Goal: Transaction & Acquisition: Obtain resource

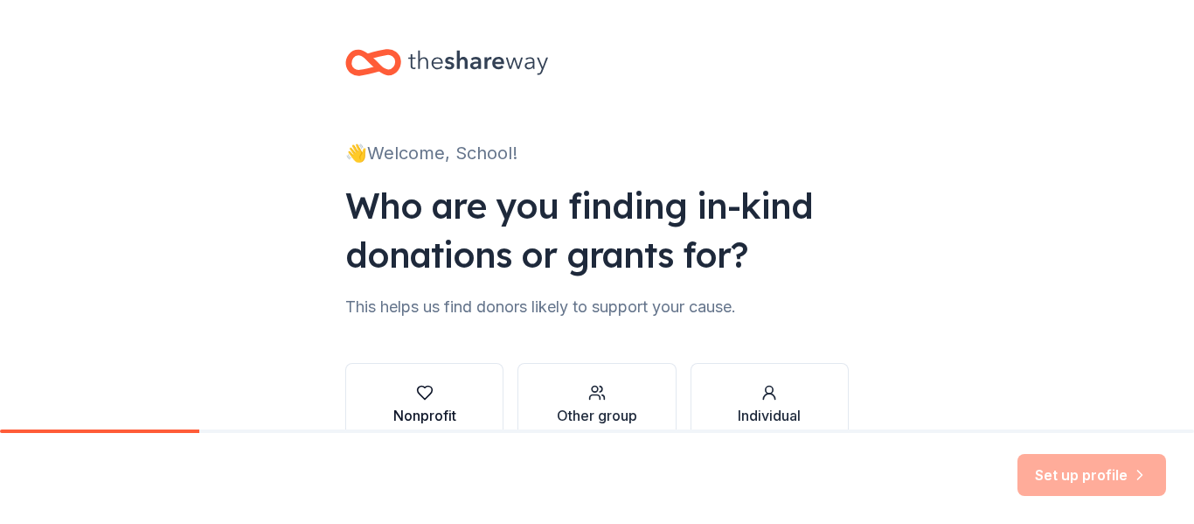
click at [380, 398] on button "Nonprofit" at bounding box center [424, 405] width 158 height 84
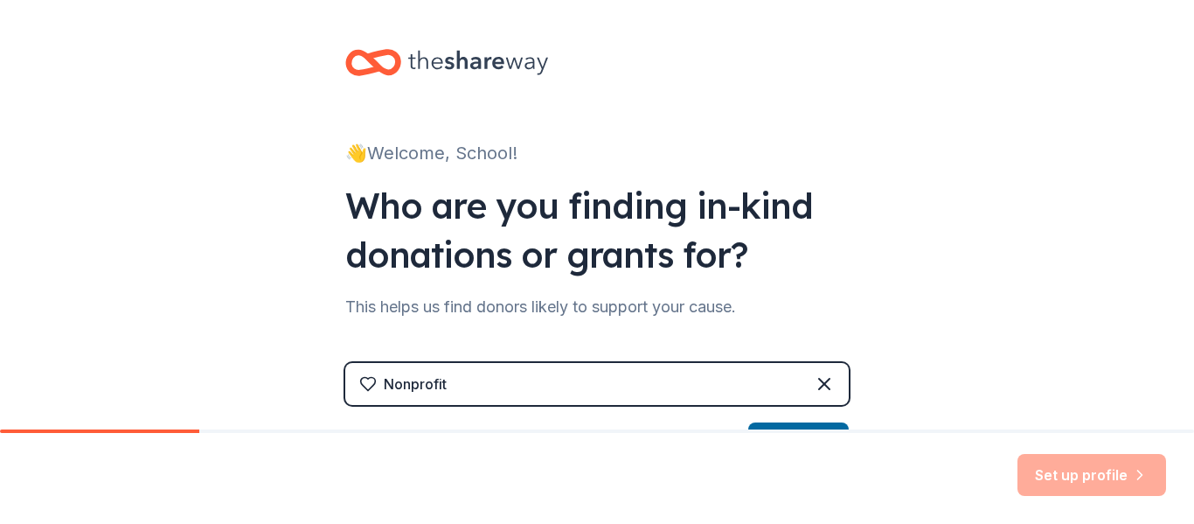
scroll to position [318, 0]
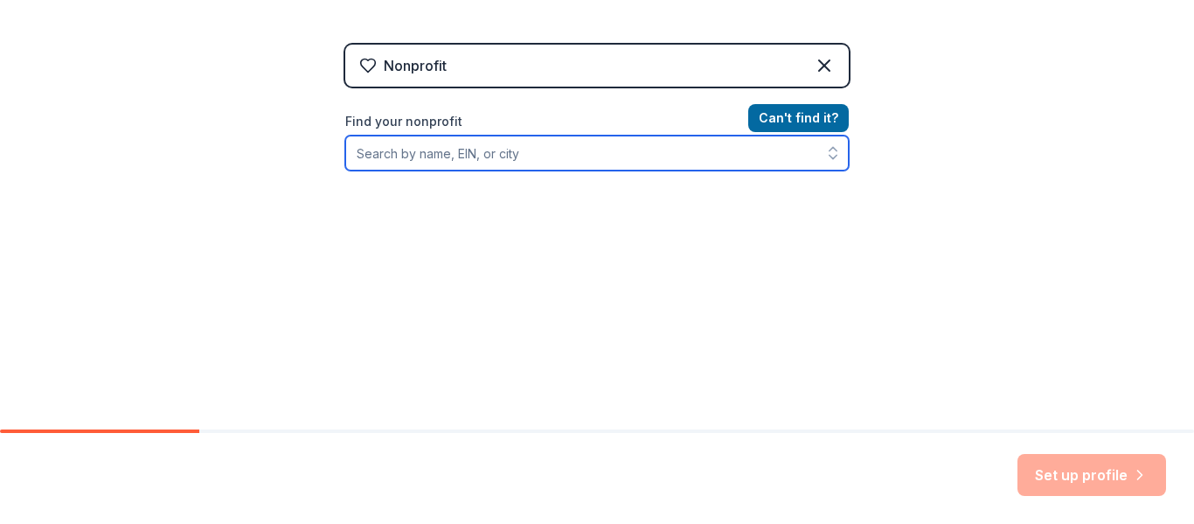
click at [613, 164] on input "Find your nonprofit" at bounding box center [597, 153] width 504 height 35
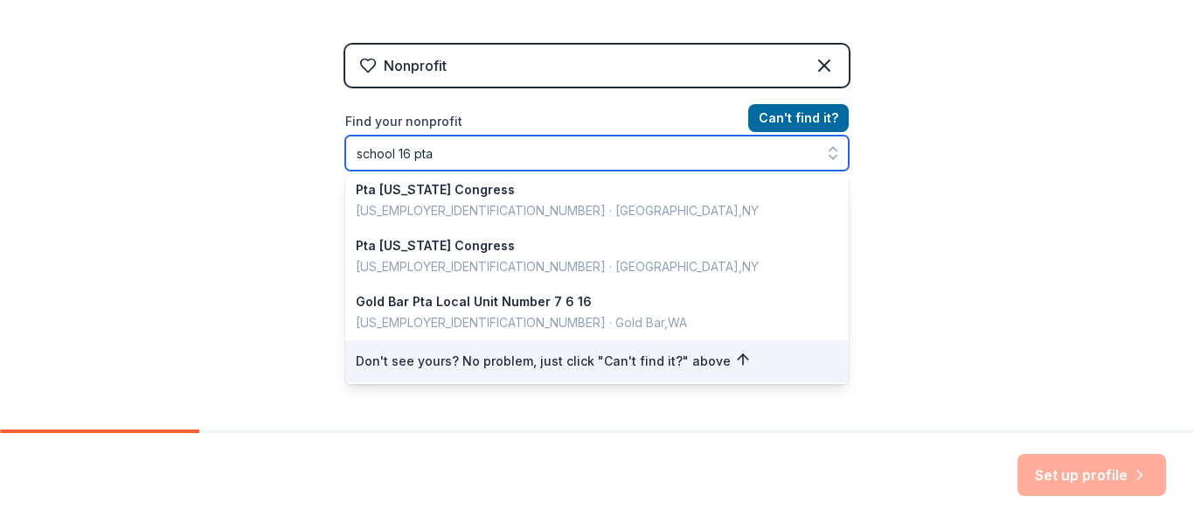
scroll to position [231, 0]
drag, startPoint x: 483, startPoint y: 146, endPoint x: 220, endPoint y: 206, distance: 269.1
click at [225, 204] on div "👋 Welcome, School! Who are you finding in-kind donations or grants for? This he…" at bounding box center [597, 56] width 1194 height 748
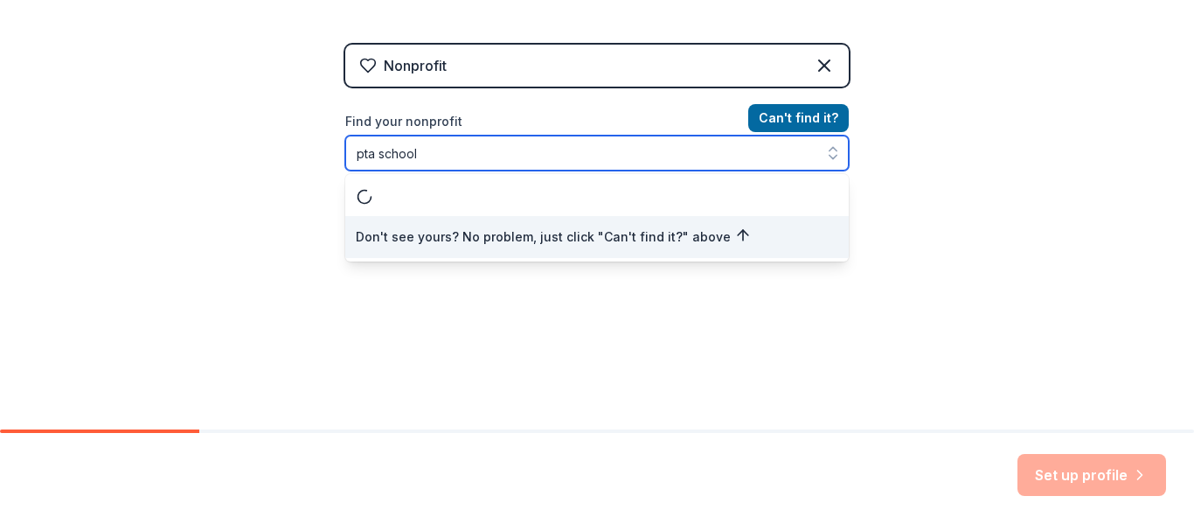
scroll to position [0, 0]
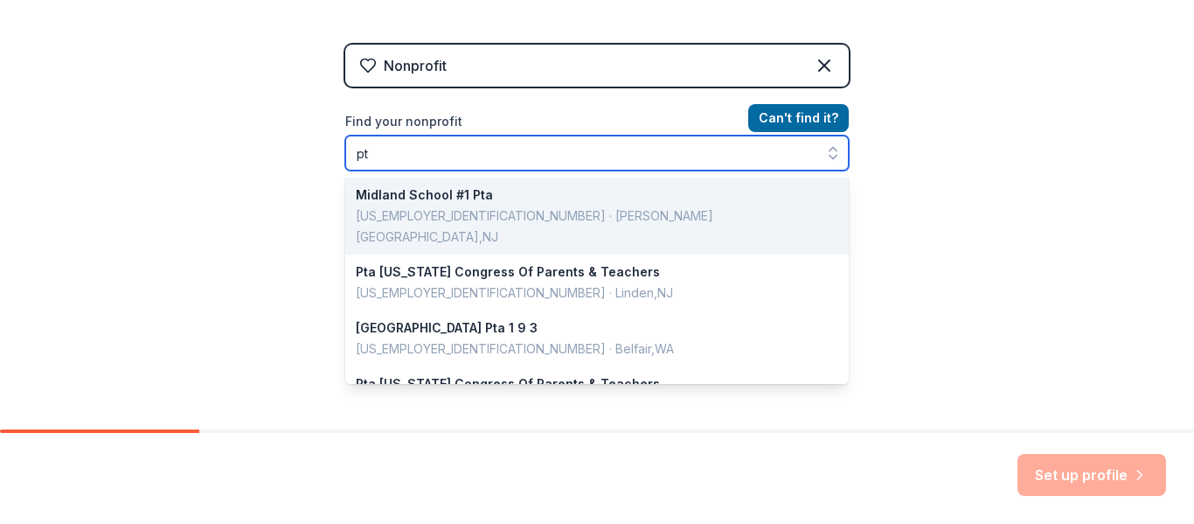
type input "p"
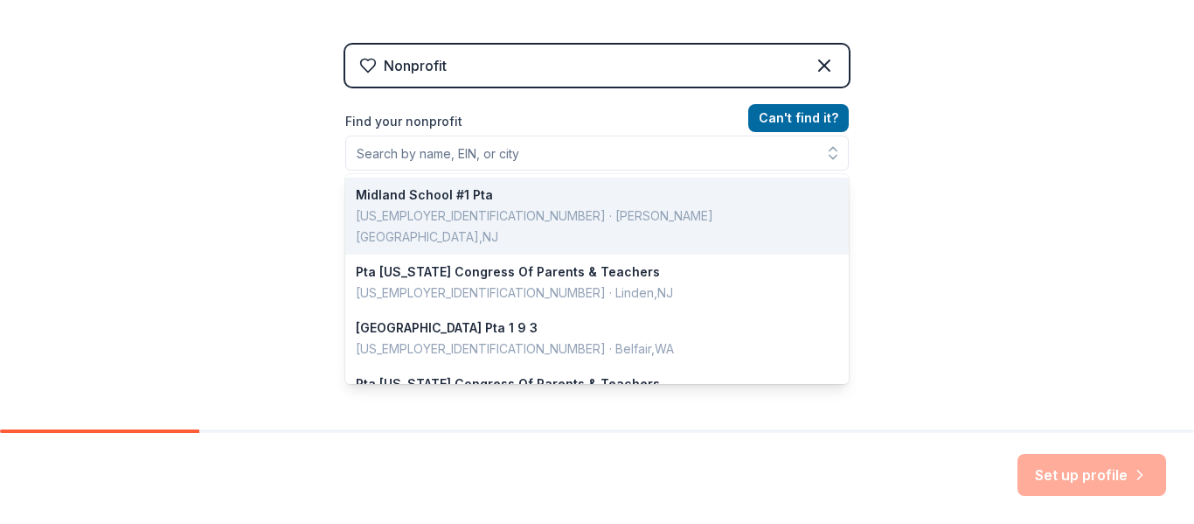
scroll to position [290, 0]
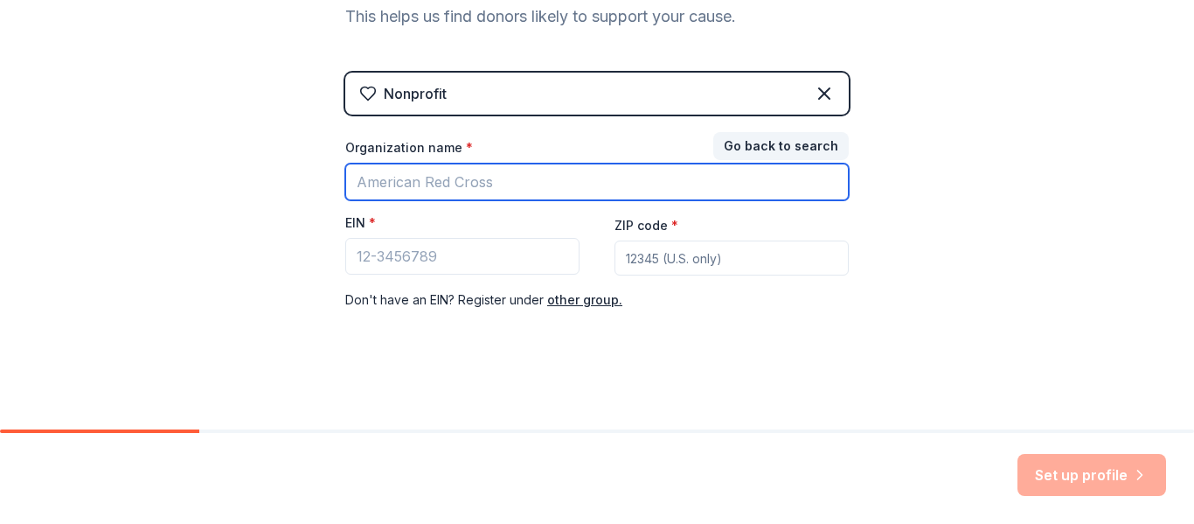
click at [553, 186] on input "Organization name *" at bounding box center [597, 181] width 504 height 37
type input "yonkers"
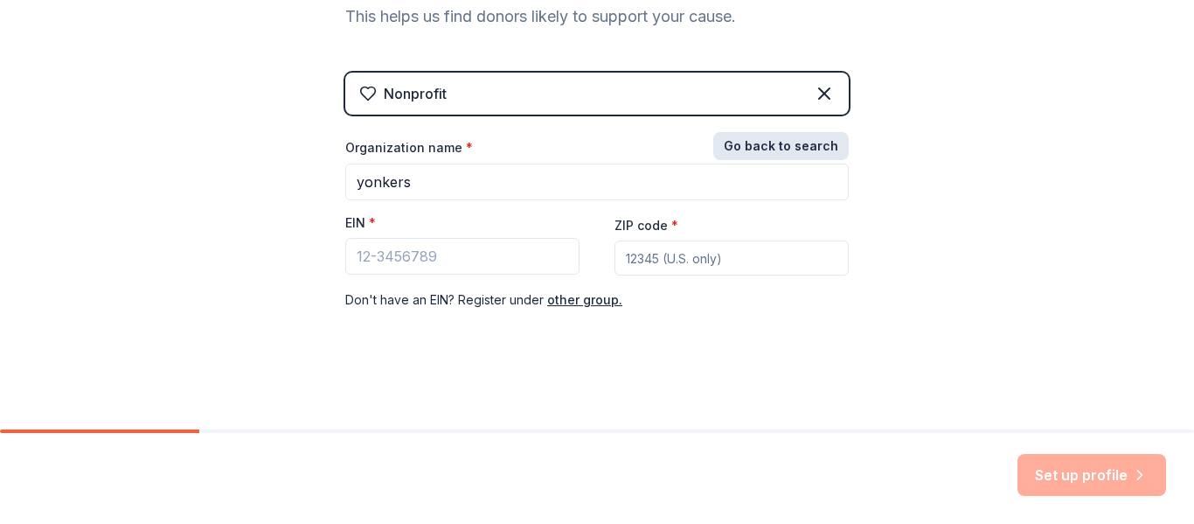
click at [823, 149] on button "Go back to search" at bounding box center [781, 146] width 136 height 28
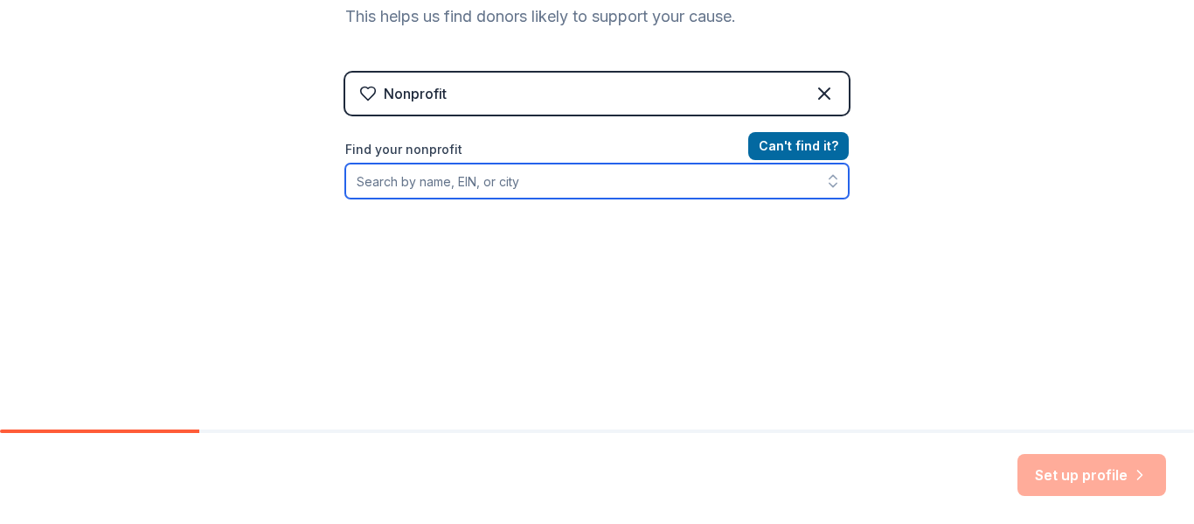
click at [703, 177] on input "Find your nonprofit" at bounding box center [597, 180] width 504 height 35
type input "yonkers"
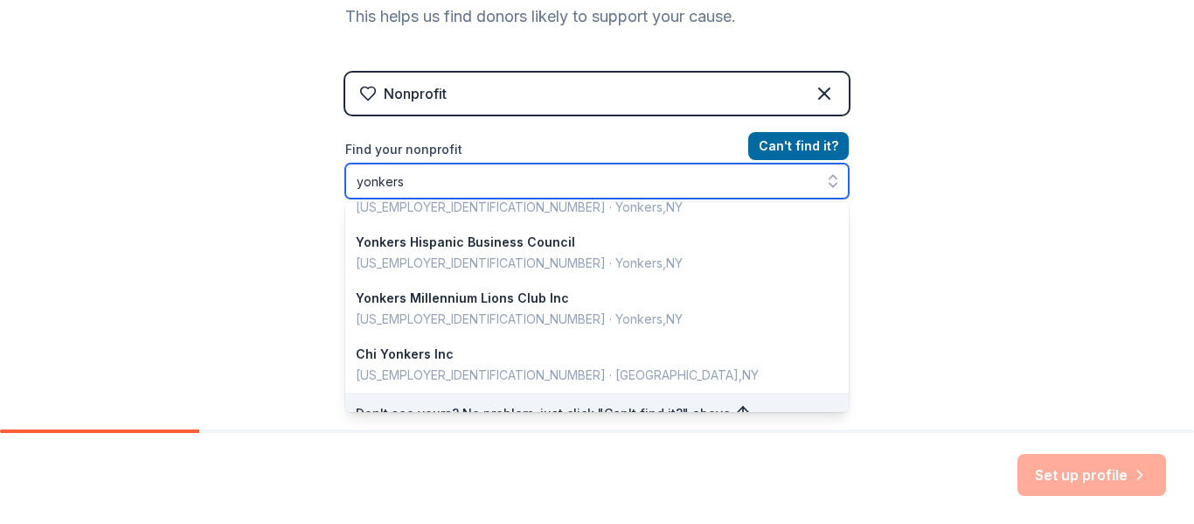
scroll to position [1238, 0]
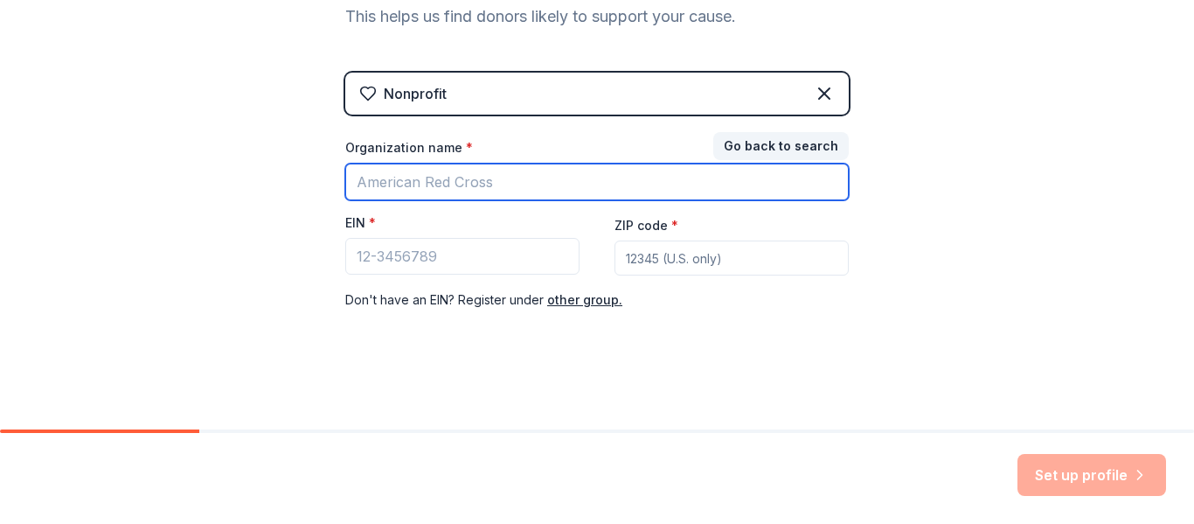
click at [517, 174] on input "Organization name *" at bounding box center [597, 181] width 504 height 37
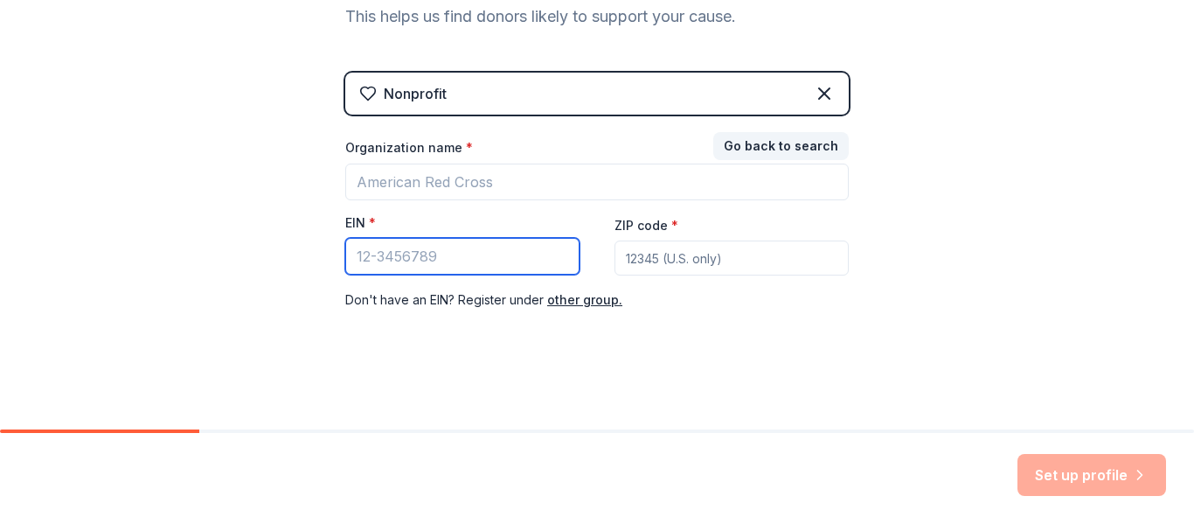
click at [393, 263] on input "EIN *" at bounding box center [462, 256] width 234 height 37
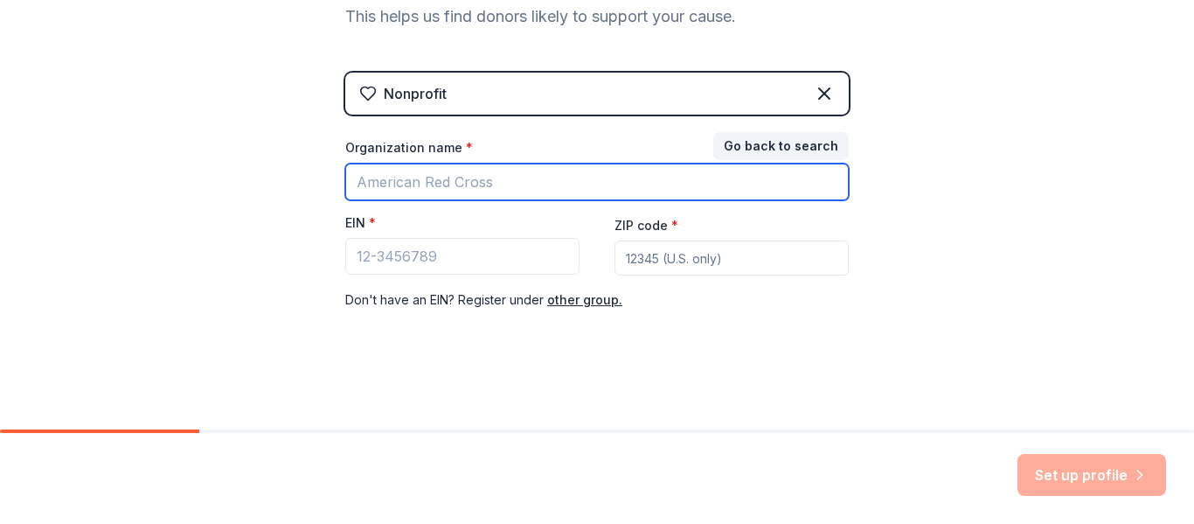
click at [592, 181] on input "Organization name *" at bounding box center [597, 181] width 504 height 37
type input "Yonkers School 16 PTA"
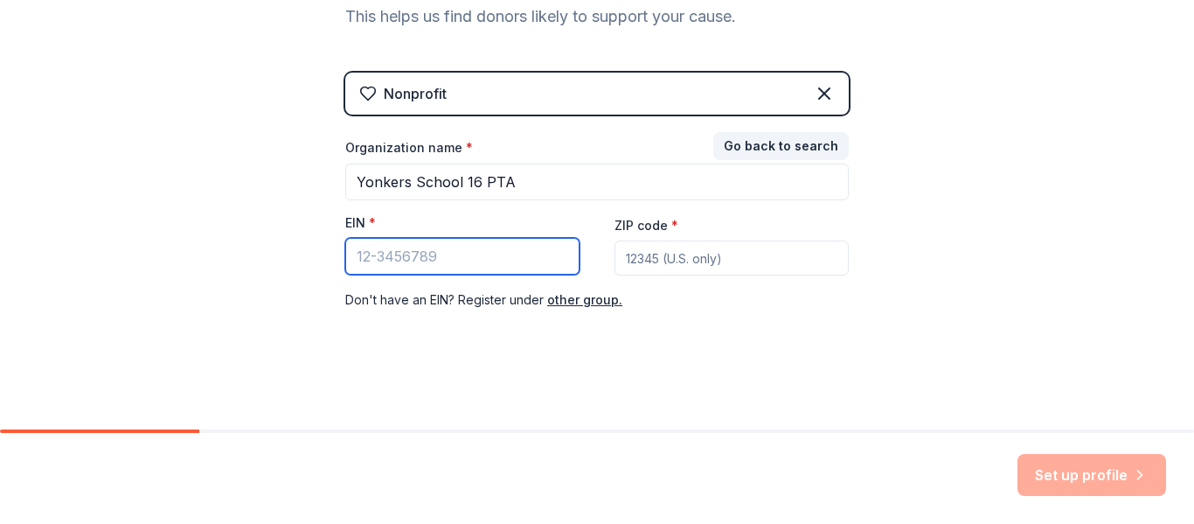
click at [532, 261] on input "EIN *" at bounding box center [462, 256] width 234 height 37
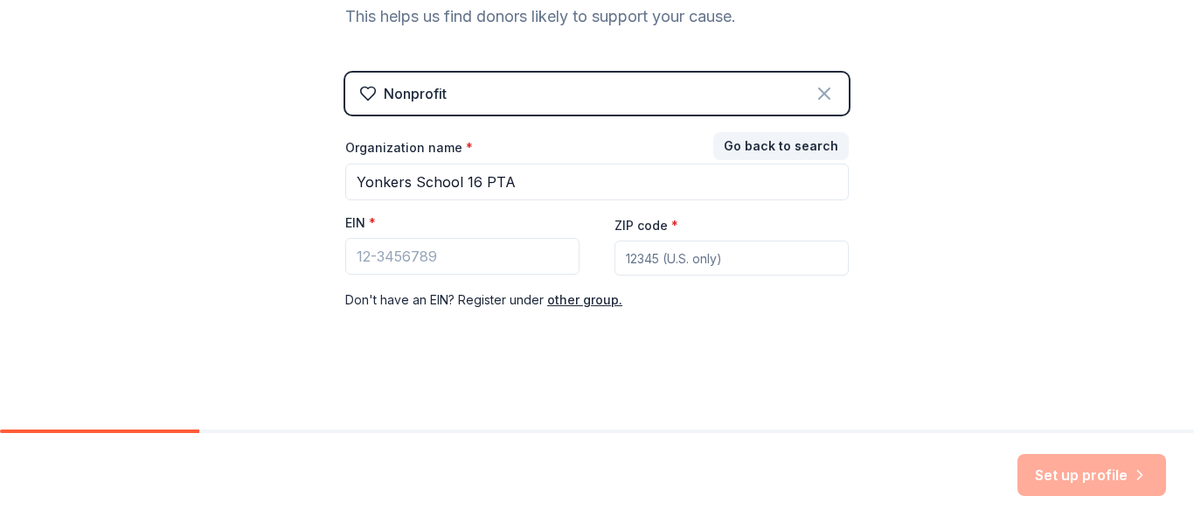
click at [819, 91] on icon at bounding box center [824, 93] width 10 height 10
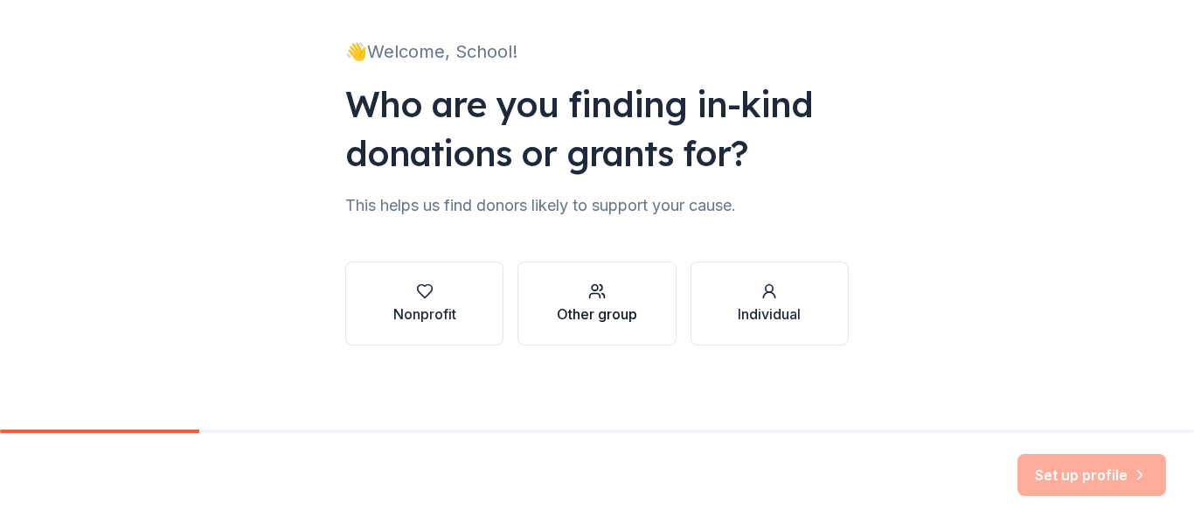
click at [605, 326] on button "Other group" at bounding box center [597, 303] width 158 height 84
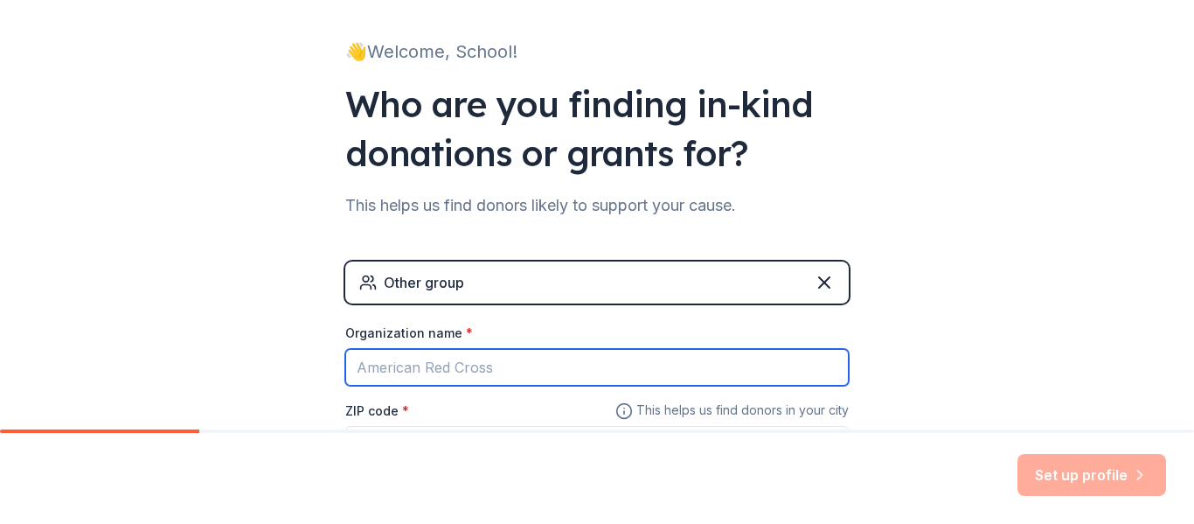
click at [608, 369] on input "Organization name *" at bounding box center [597, 367] width 504 height 37
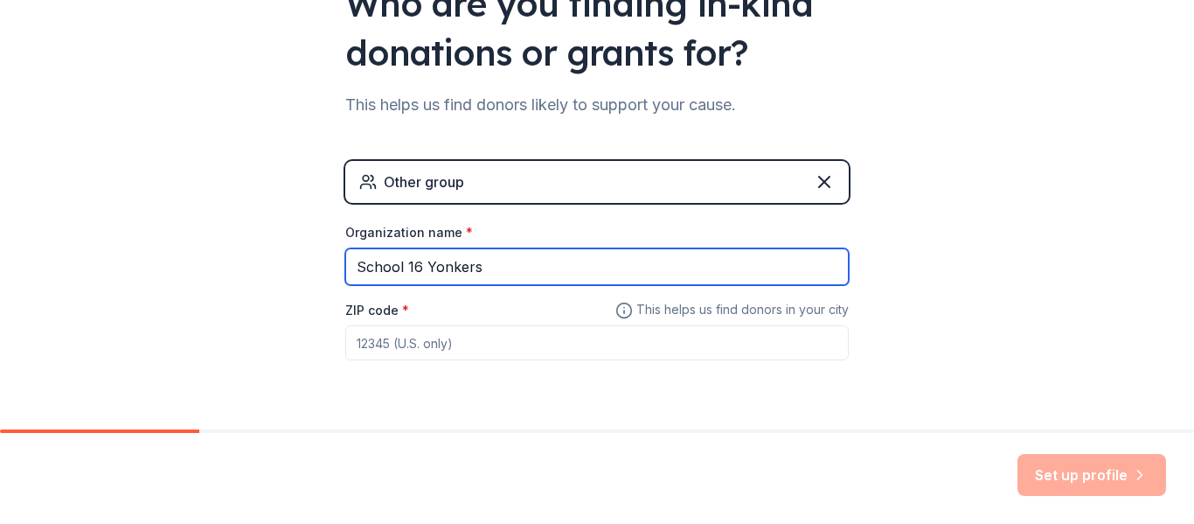
scroll to position [252, 0]
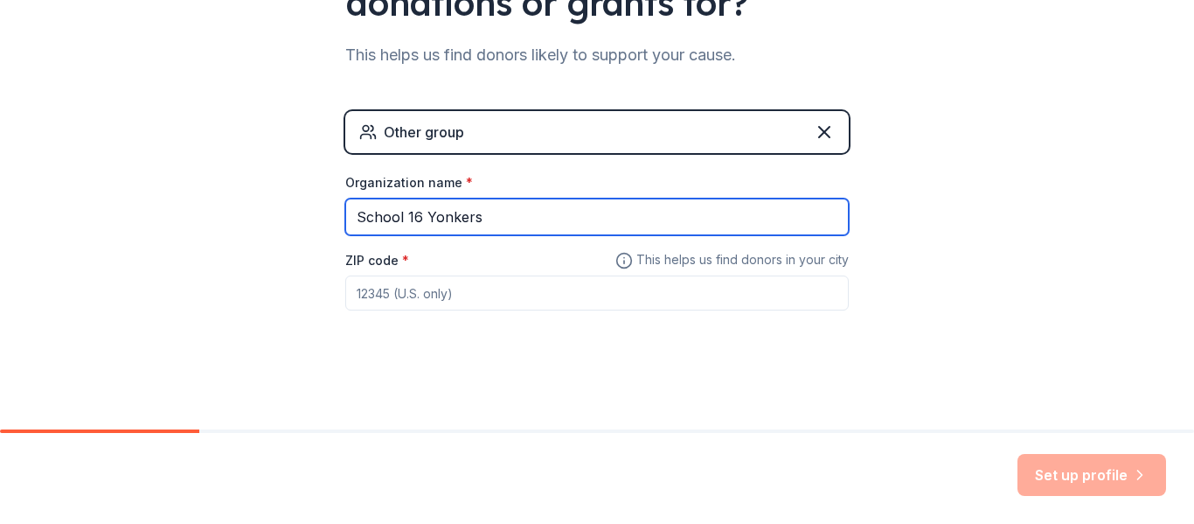
type input "School 16 Yonkers"
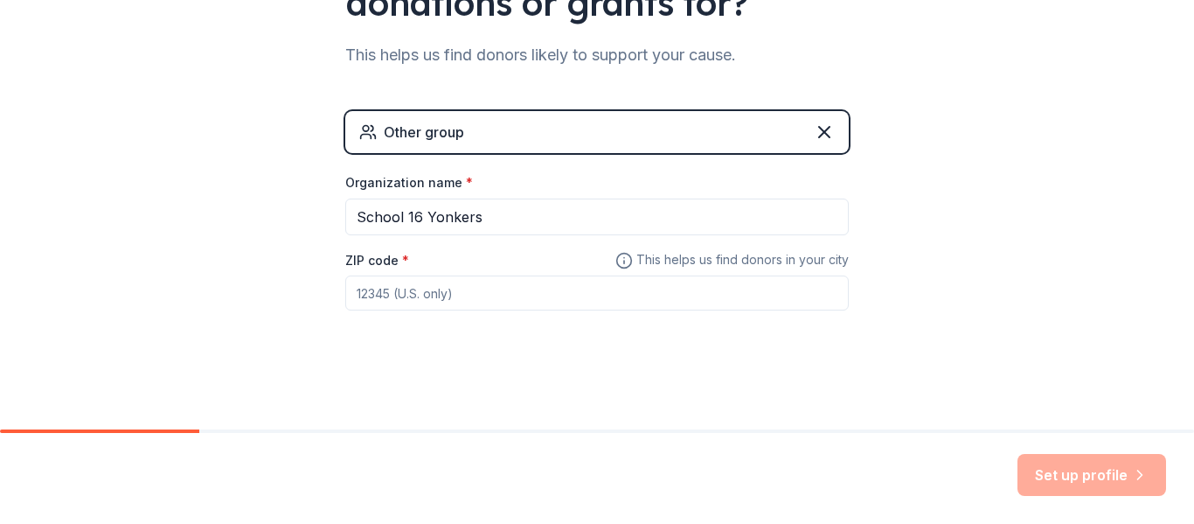
click at [445, 300] on input "ZIP code *" at bounding box center [597, 292] width 504 height 35
type input "10701"
click at [1101, 480] on button "Set up profile" at bounding box center [1092, 475] width 149 height 42
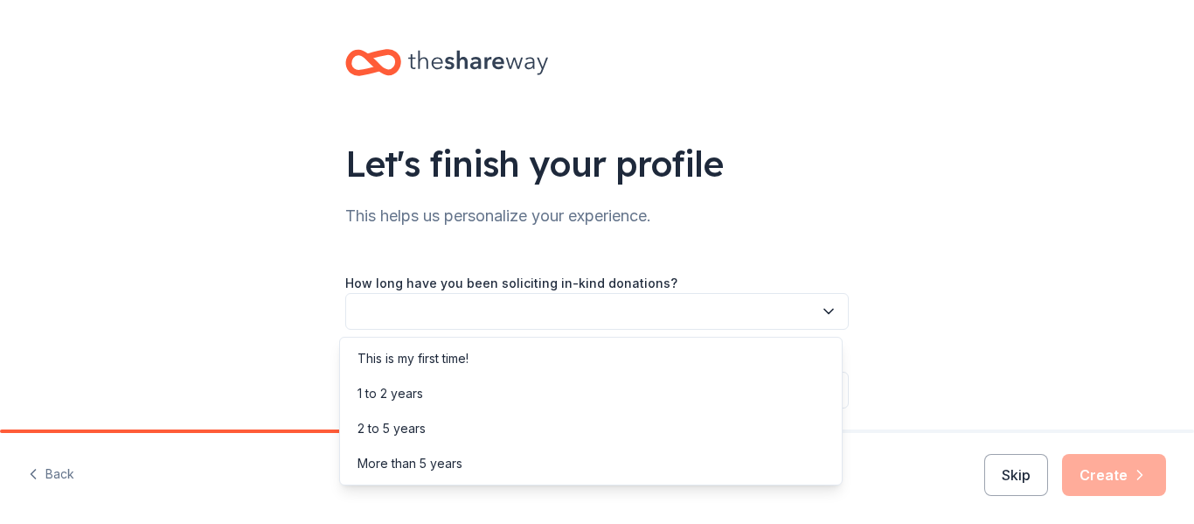
click at [494, 302] on button "button" at bounding box center [597, 311] width 504 height 37
click at [411, 356] on div "This is my first time!" at bounding box center [413, 358] width 111 height 21
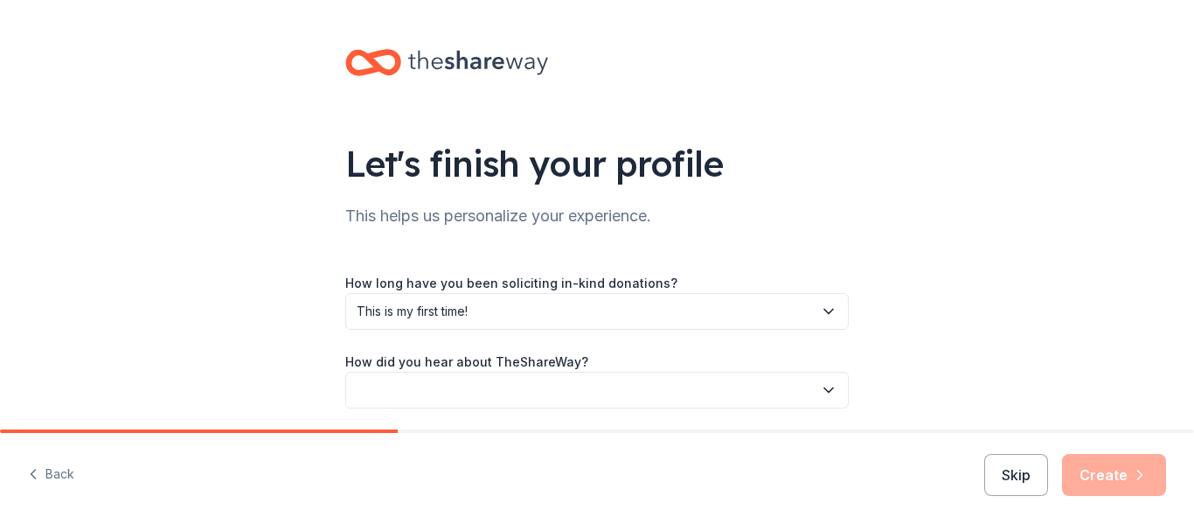
click at [453, 385] on button "button" at bounding box center [597, 390] width 504 height 37
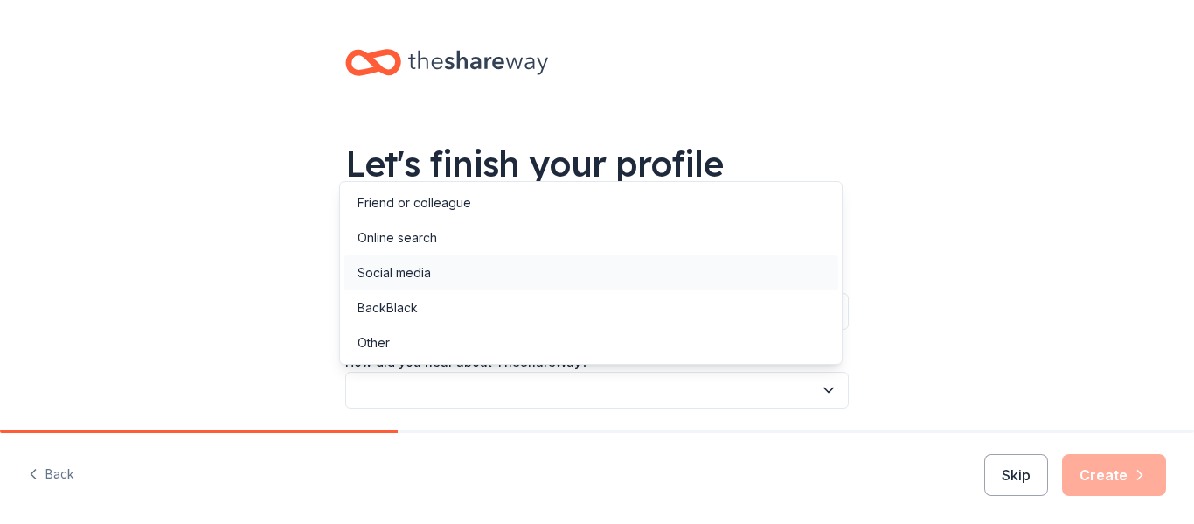
click at [405, 275] on div "Social media" at bounding box center [394, 272] width 73 height 21
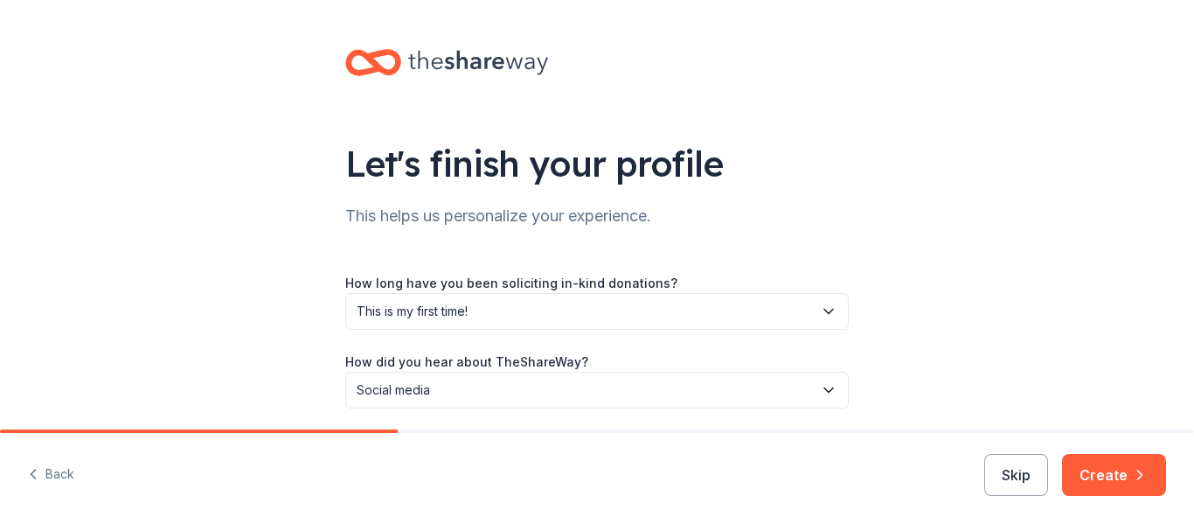
click at [402, 399] on span "Social media" at bounding box center [585, 389] width 456 height 21
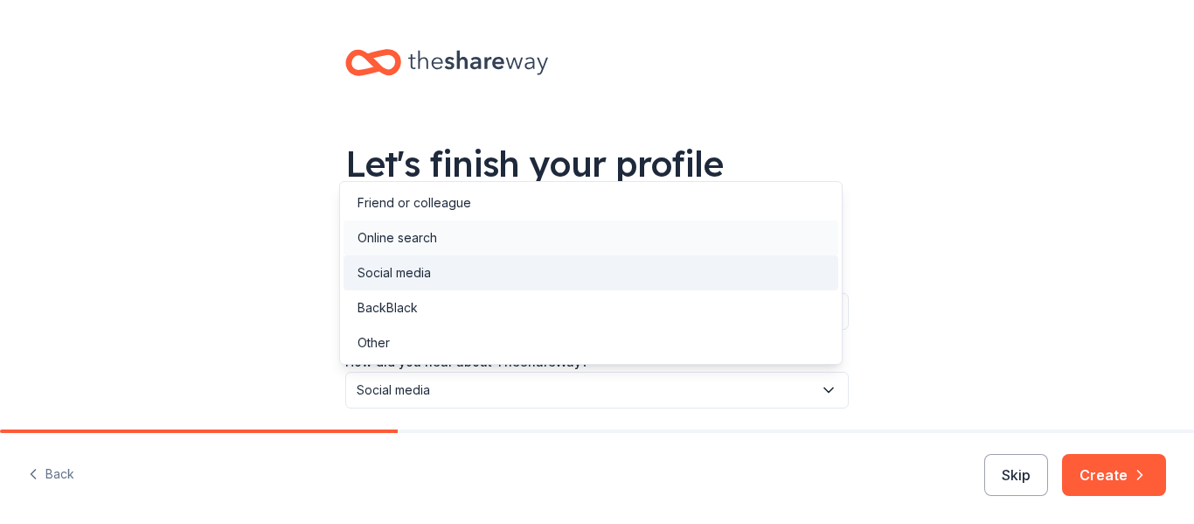
click at [424, 231] on div "Online search" at bounding box center [398, 237] width 80 height 21
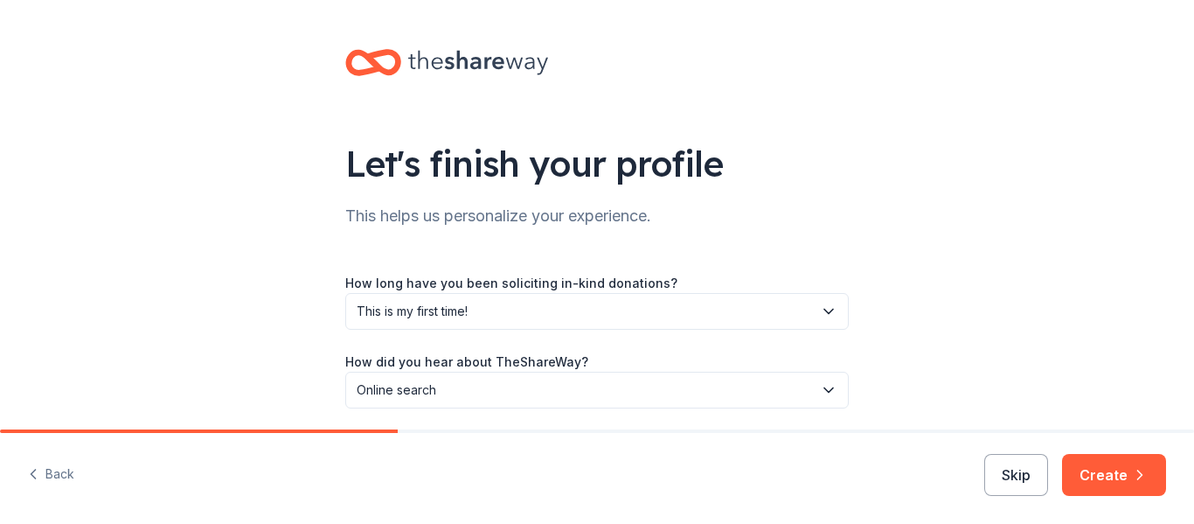
click at [295, 289] on div "Let's finish your profile This helps us personalize your experience. How long h…" at bounding box center [597, 246] width 1194 height 492
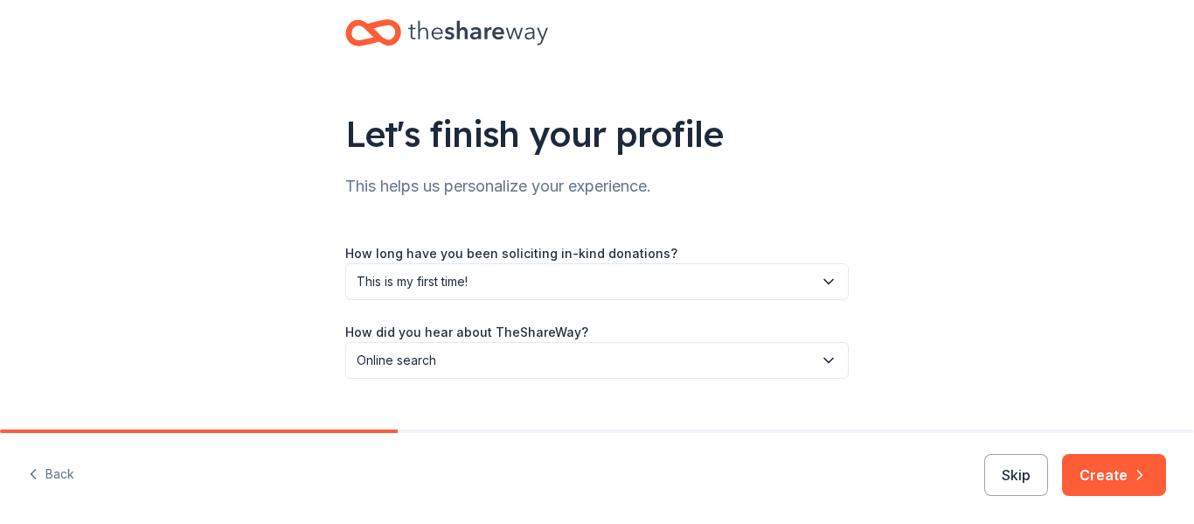
scroll to position [63, 0]
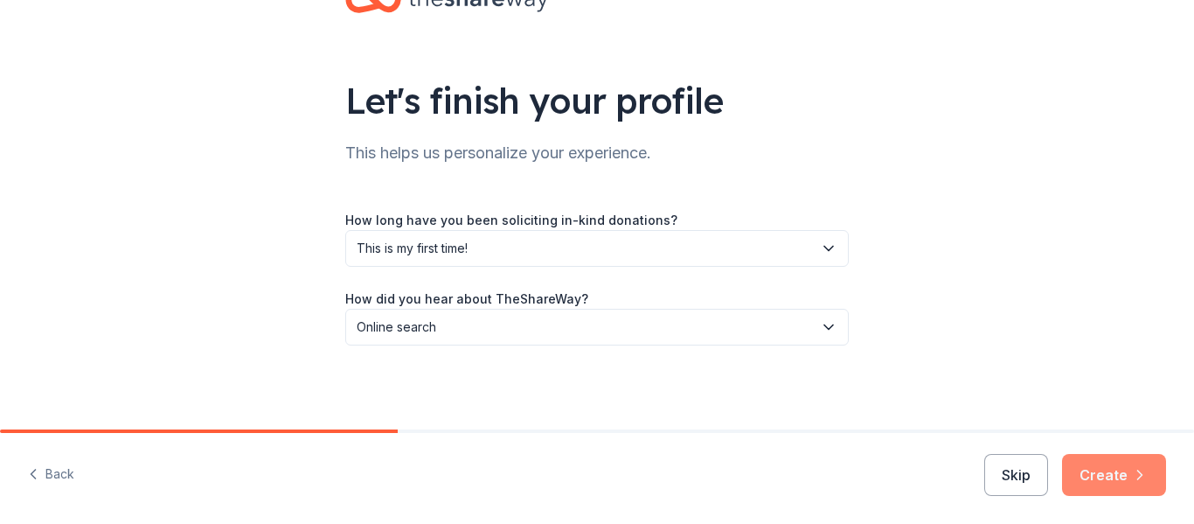
click at [1112, 477] on button "Create" at bounding box center [1114, 475] width 104 height 42
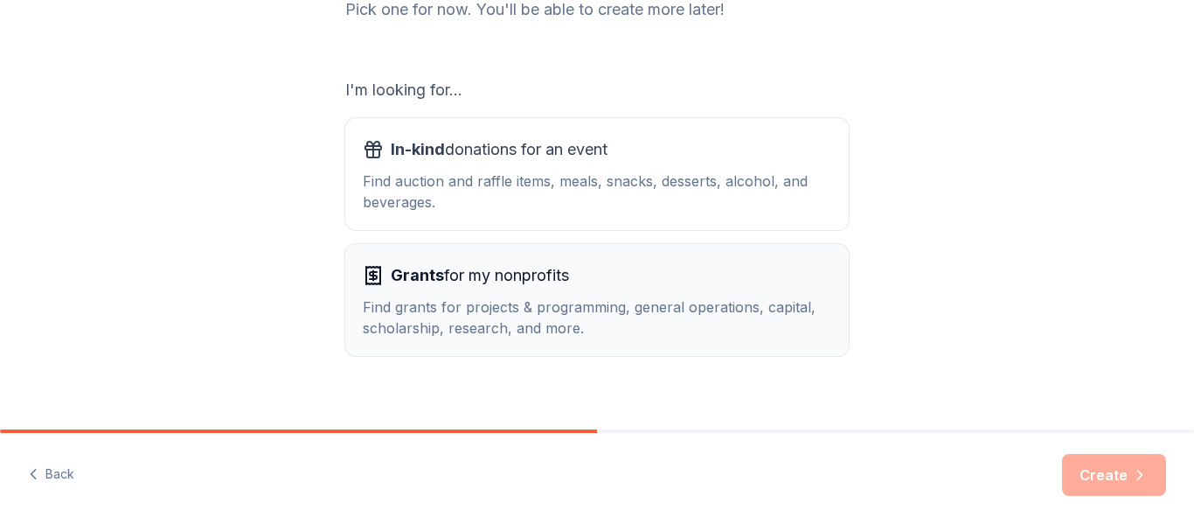
scroll to position [276, 0]
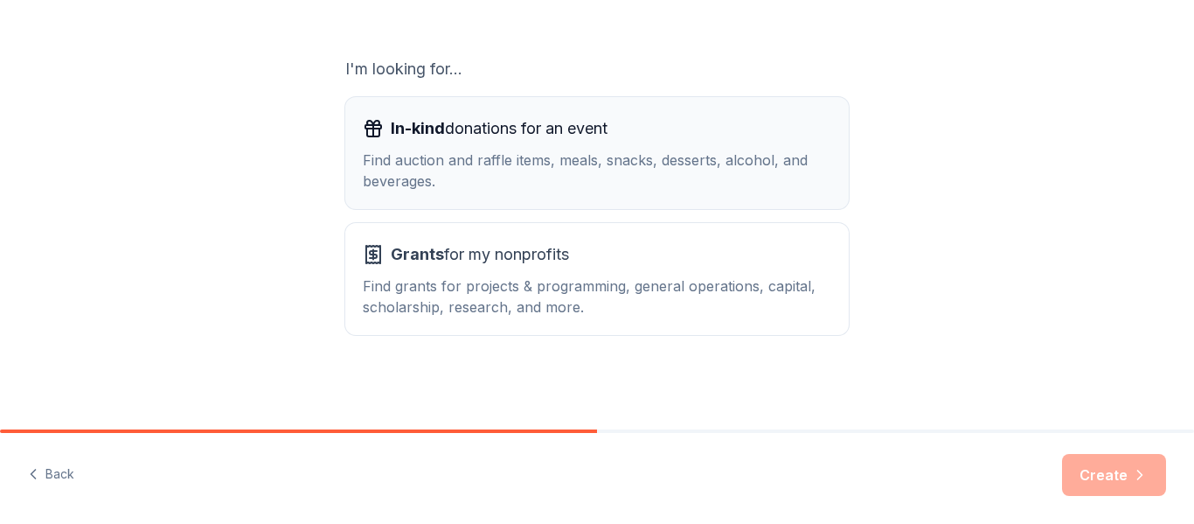
click at [579, 184] on div "Find auction and raffle items, meals, snacks, desserts, alcohol, and beverages." at bounding box center [597, 171] width 469 height 42
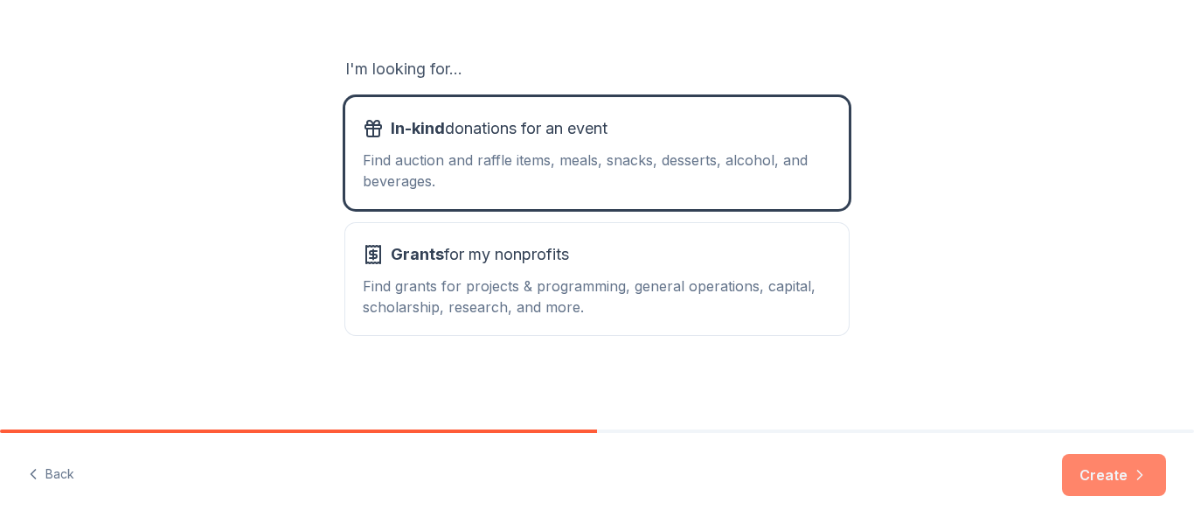
click at [1139, 469] on icon "button" at bounding box center [1139, 474] width 17 height 17
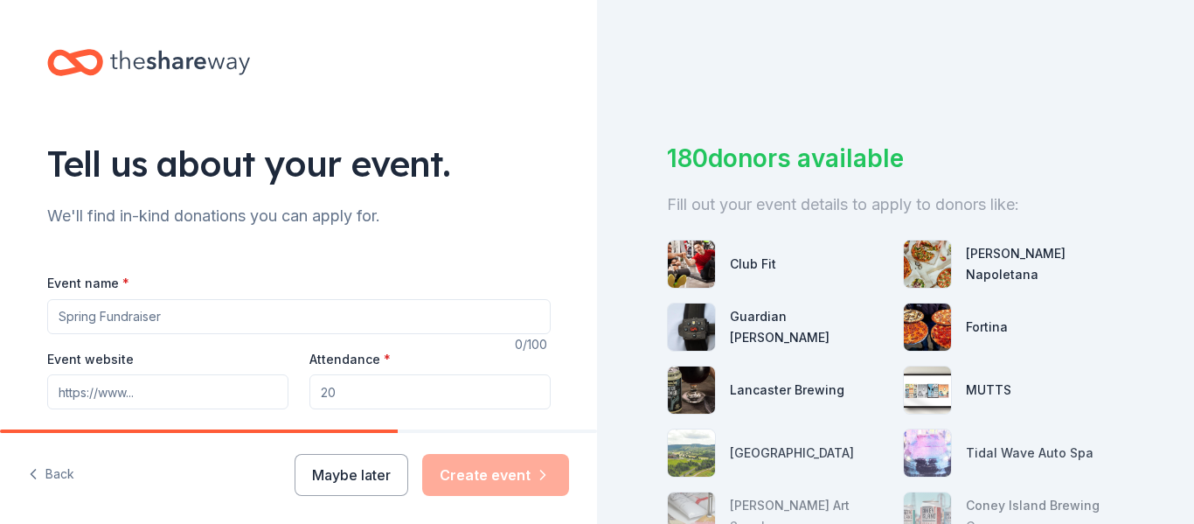
click at [206, 313] on input "Event name *" at bounding box center [299, 316] width 504 height 35
type input "PTA FUNDRAISER"
click at [407, 398] on input "Attendance *" at bounding box center [429, 391] width 241 height 35
drag, startPoint x: 403, startPoint y: 396, endPoint x: 346, endPoint y: 403, distance: 57.3
click at [351, 402] on input "Attendance *" at bounding box center [429, 391] width 241 height 35
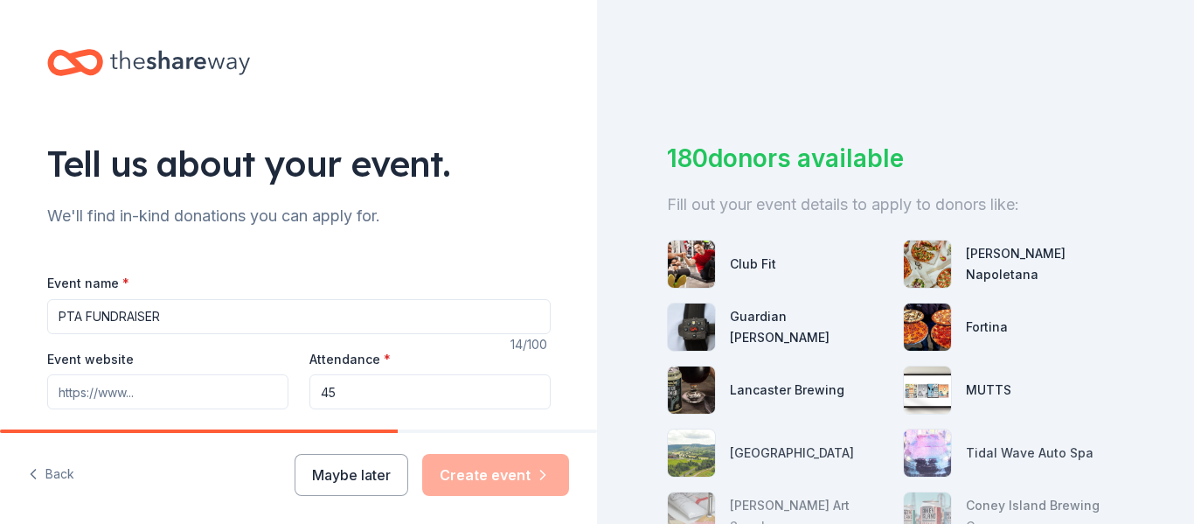
type input "4"
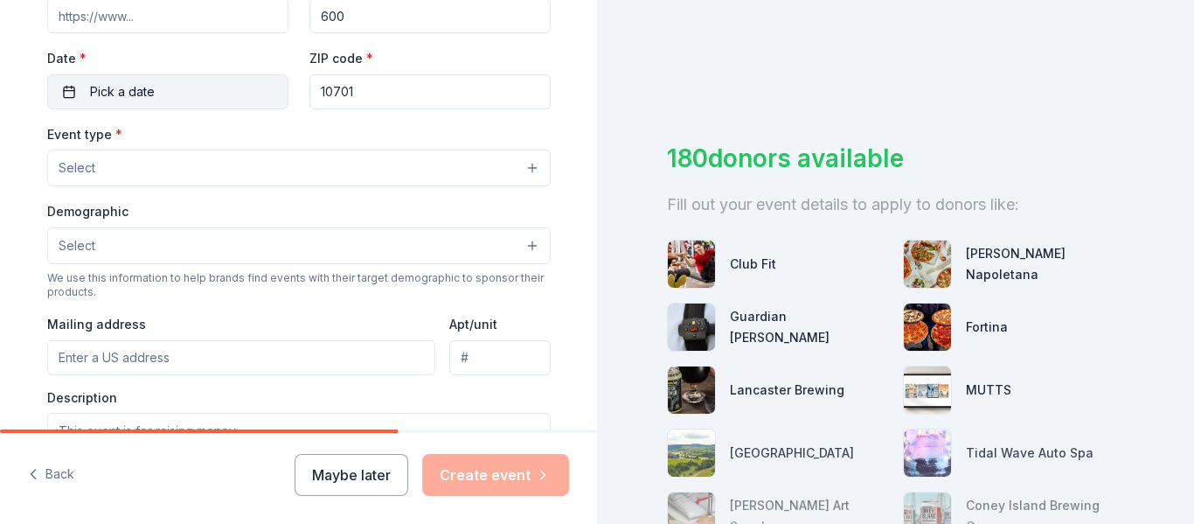
type input "600"
click at [218, 87] on button "Pick a date" at bounding box center [167, 91] width 241 height 35
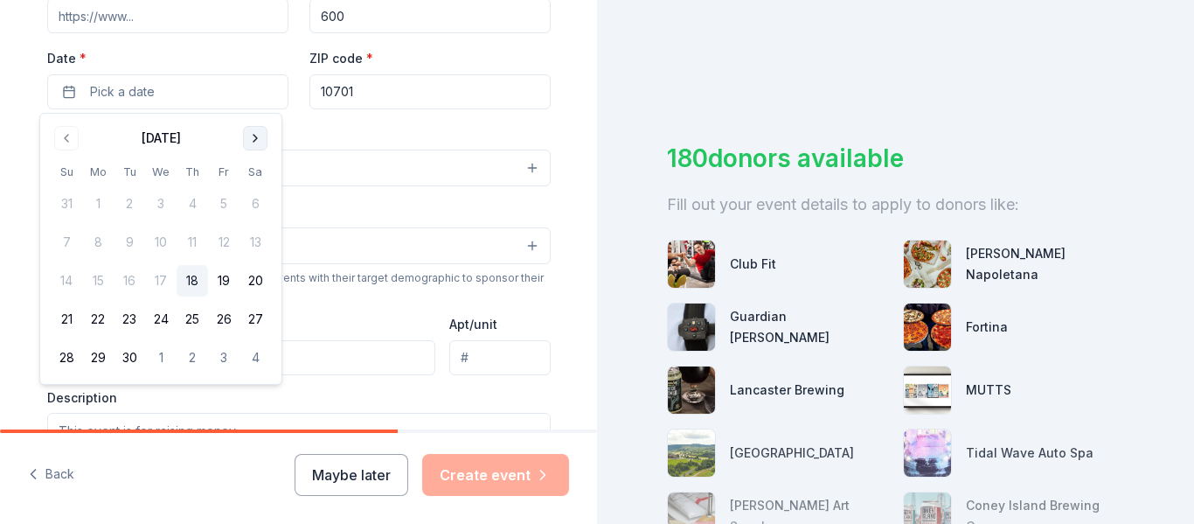
click at [262, 136] on button "Go to next month" at bounding box center [255, 138] width 24 height 24
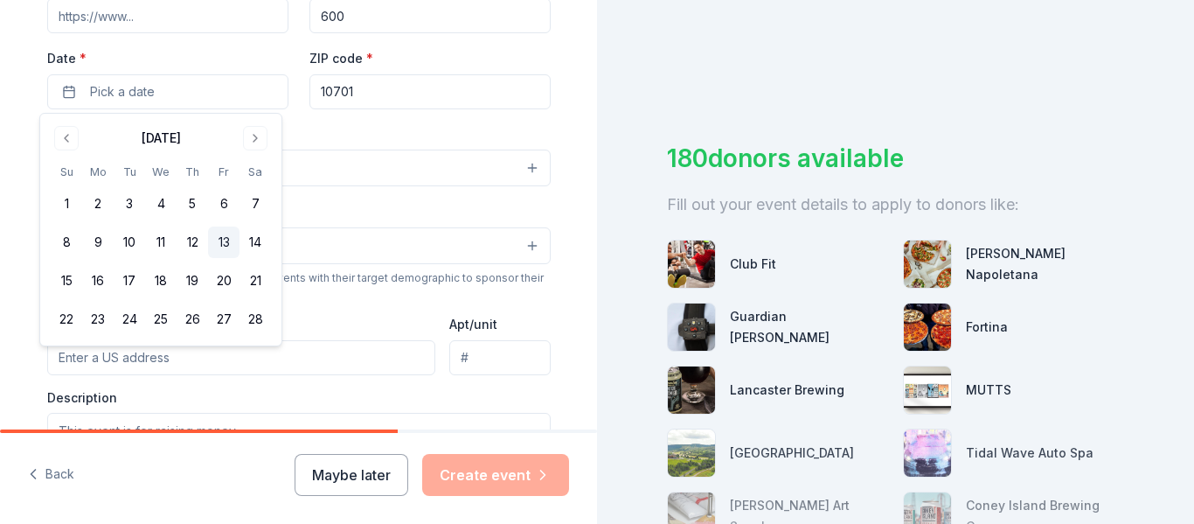
click at [219, 240] on button "13" at bounding box center [223, 241] width 31 height 31
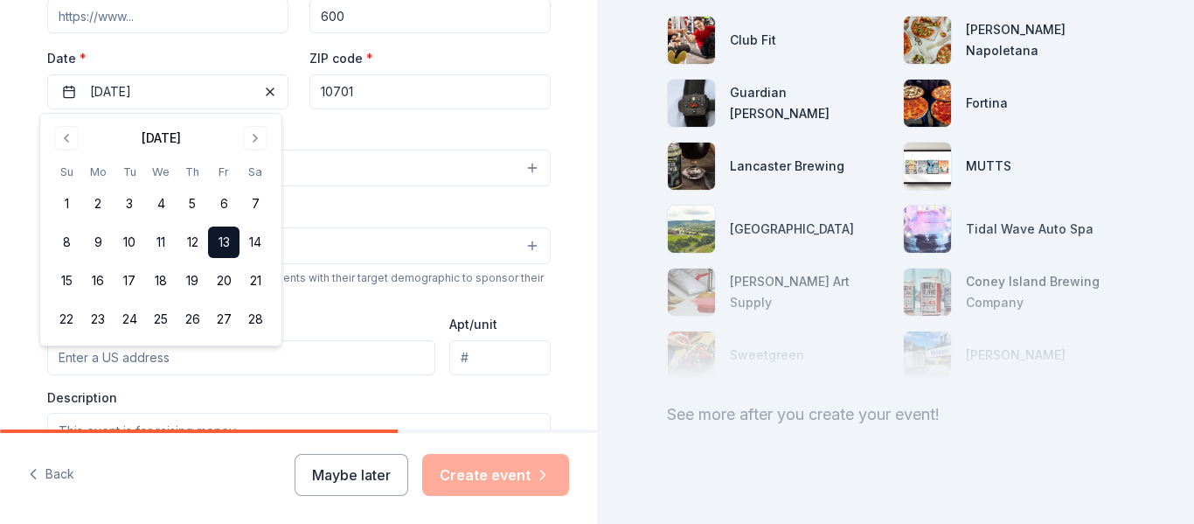
scroll to position [254, 0]
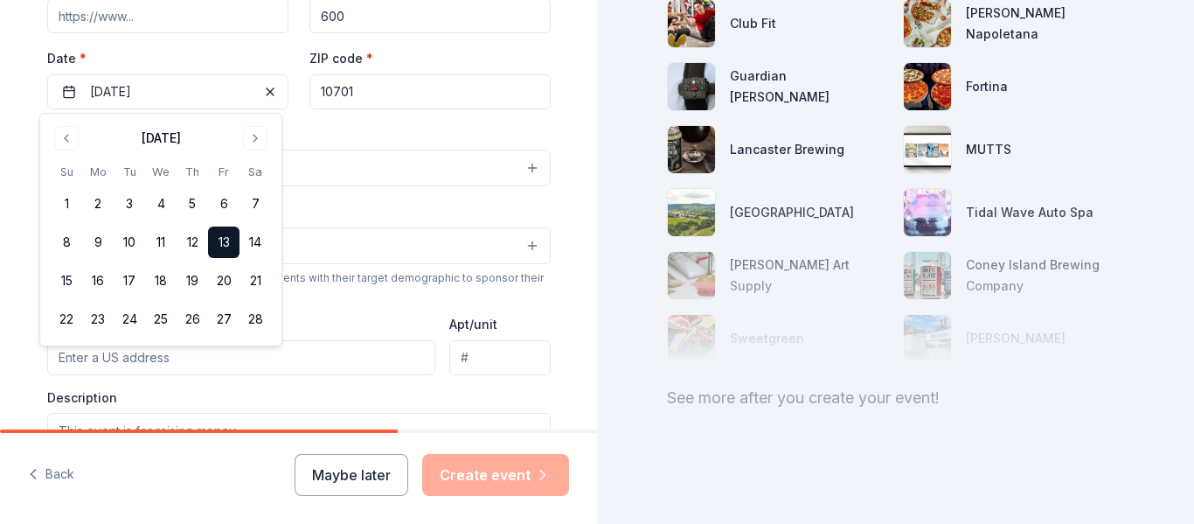
click at [531, 289] on div "We use this information to help brands find events with their target demographi…" at bounding box center [299, 285] width 504 height 28
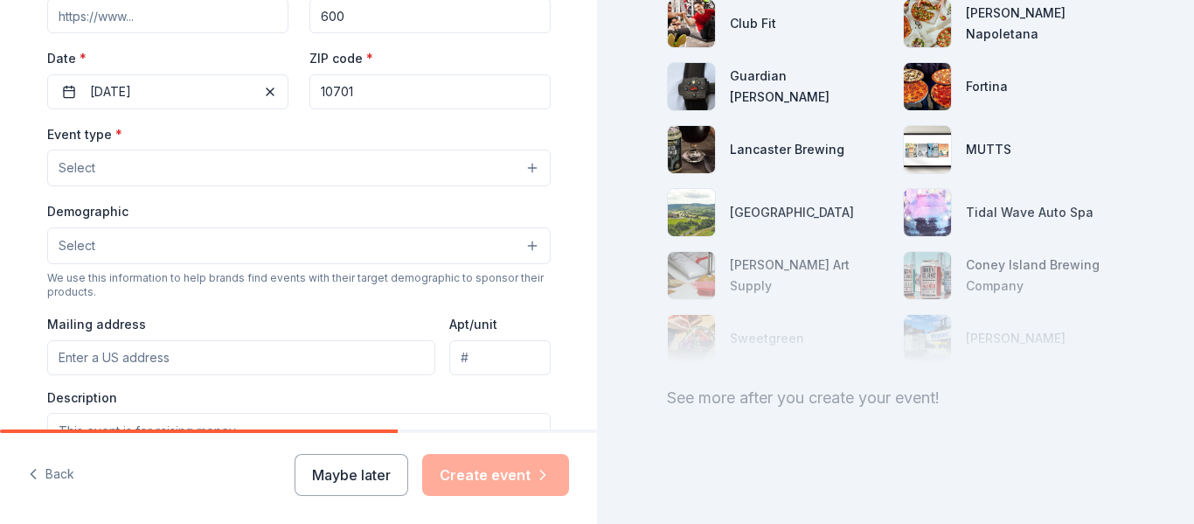
click at [311, 161] on button "Select" at bounding box center [299, 168] width 504 height 37
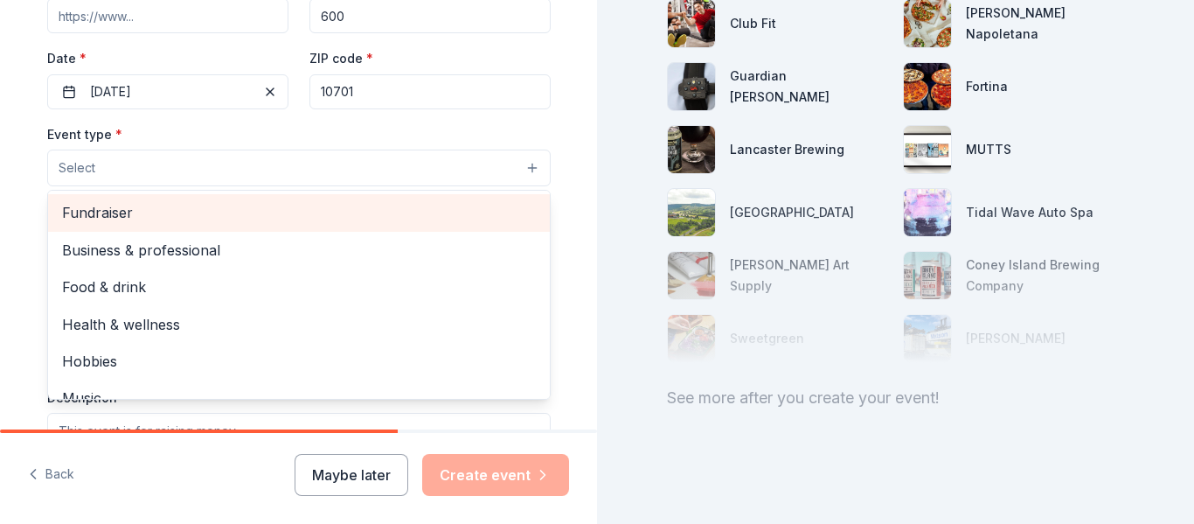
click at [315, 205] on span "Fundraiser" at bounding box center [299, 212] width 474 height 23
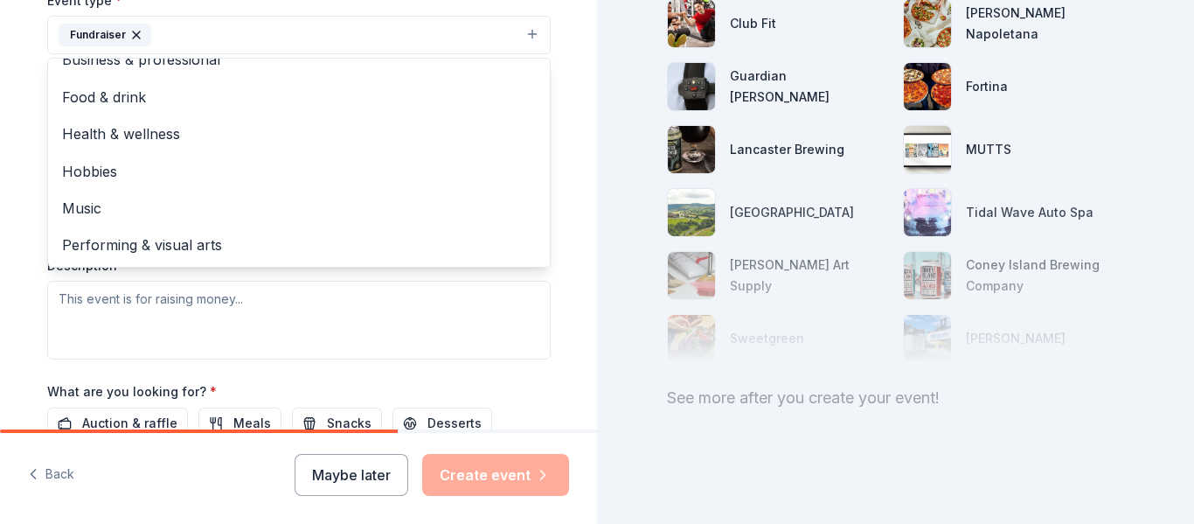
scroll to position [736, 0]
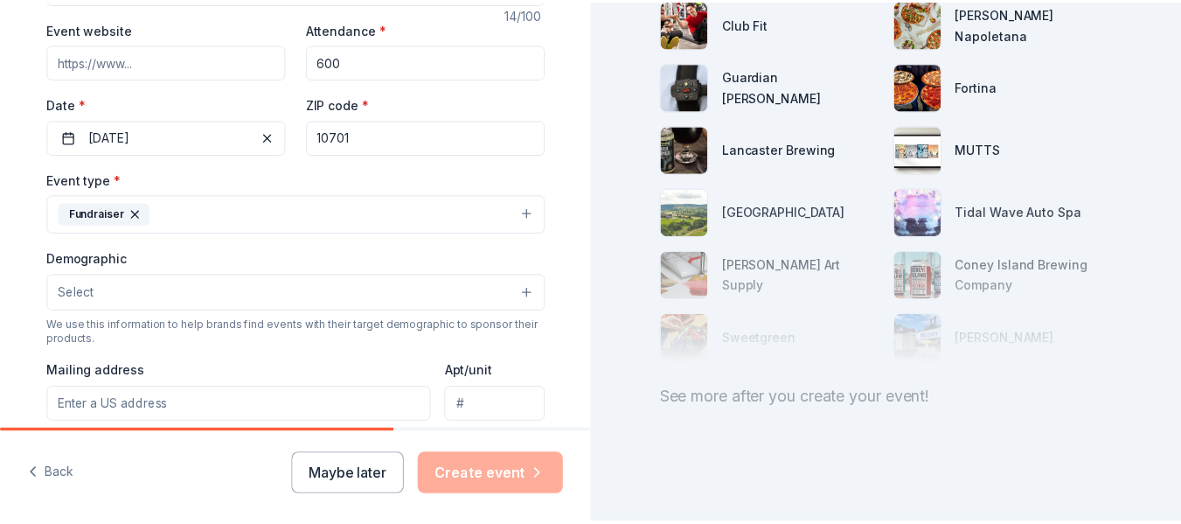
scroll to position [706, 0]
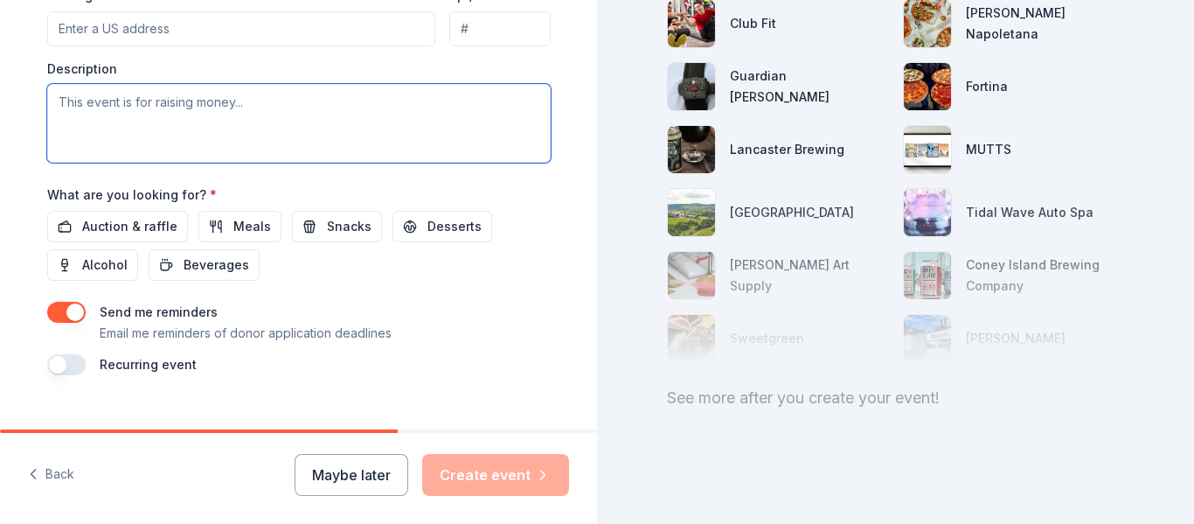
click at [332, 115] on textarea at bounding box center [299, 123] width 504 height 79
click at [325, 473] on button "Maybe later" at bounding box center [352, 475] width 114 height 42
click at [349, 470] on button "Maybe later" at bounding box center [352, 475] width 114 height 42
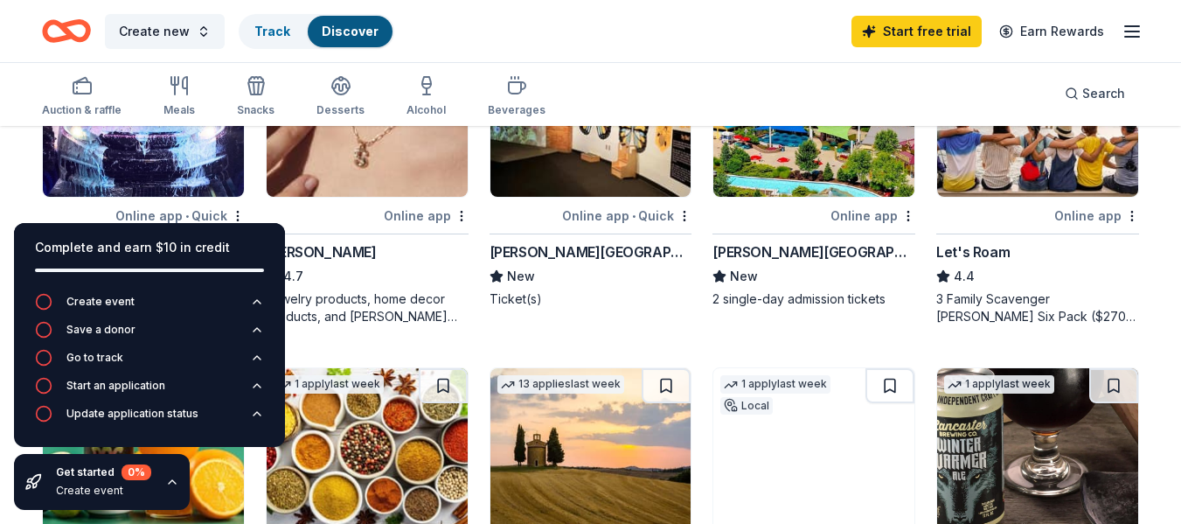
scroll to position [458, 0]
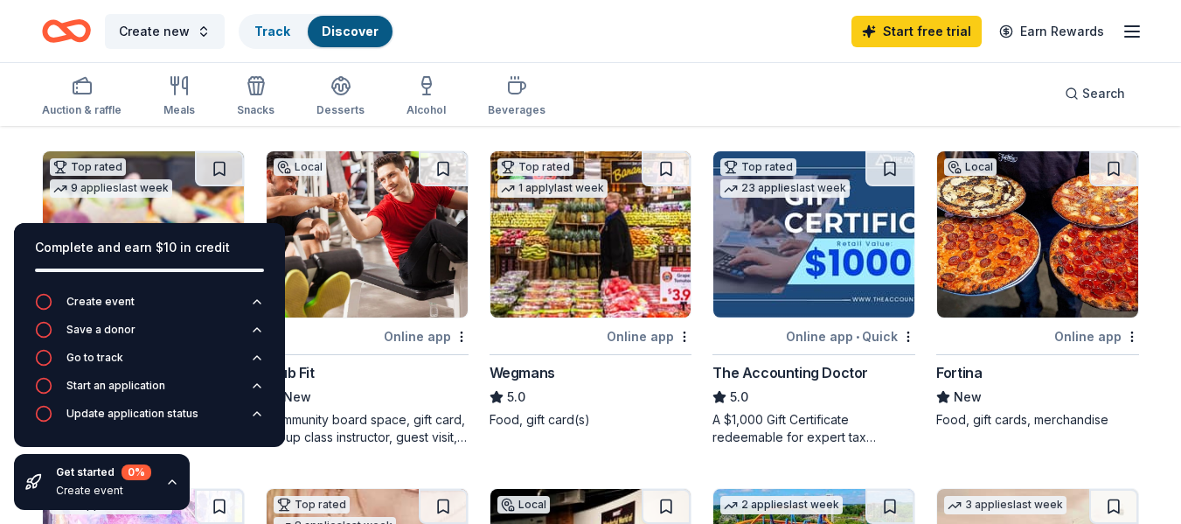
click at [168, 482] on icon "button" at bounding box center [172, 482] width 14 height 14
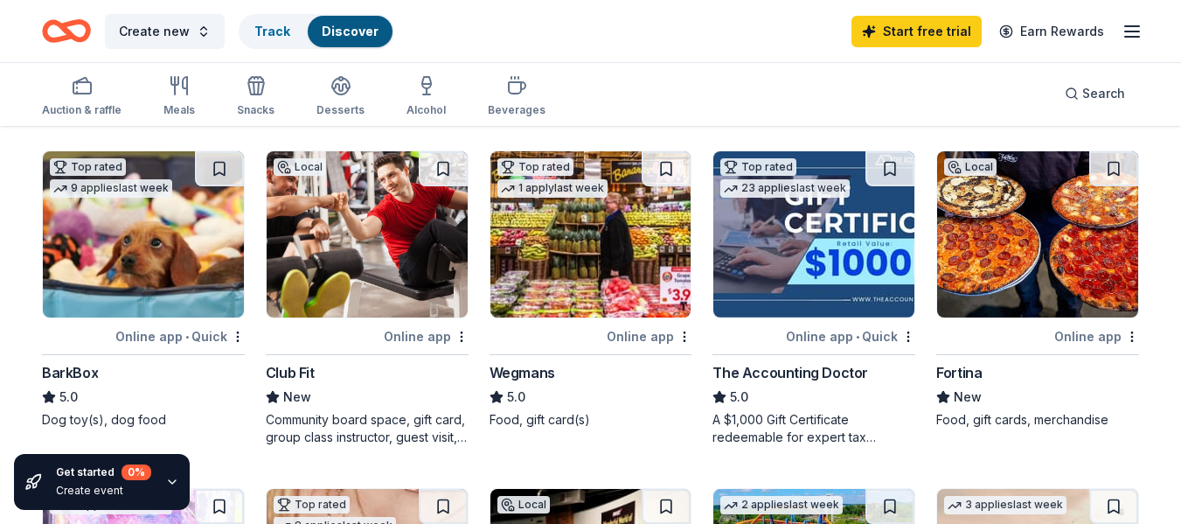
click at [646, 286] on img at bounding box center [590, 234] width 201 height 166
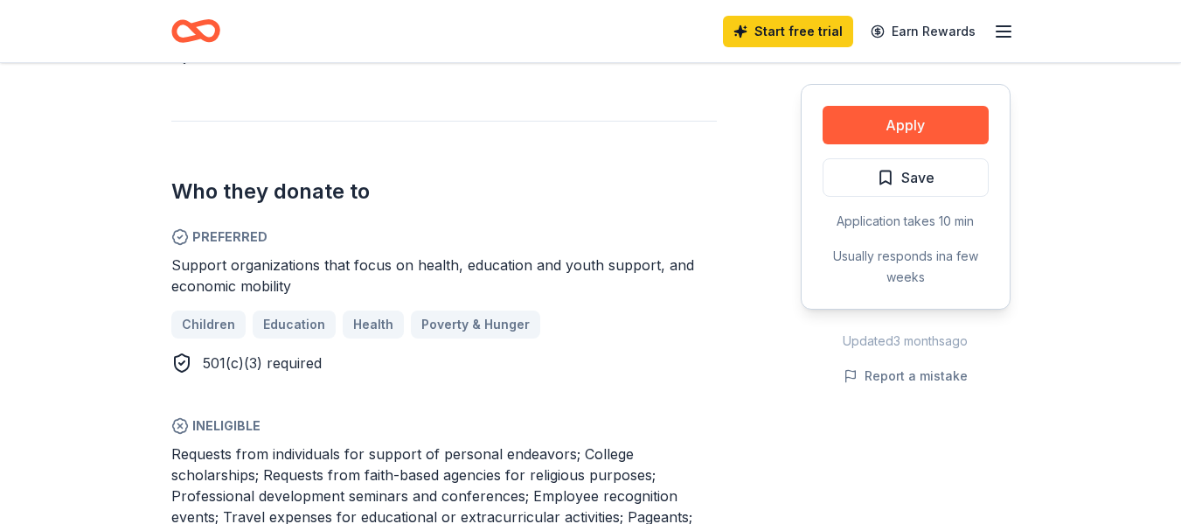
scroll to position [927, 0]
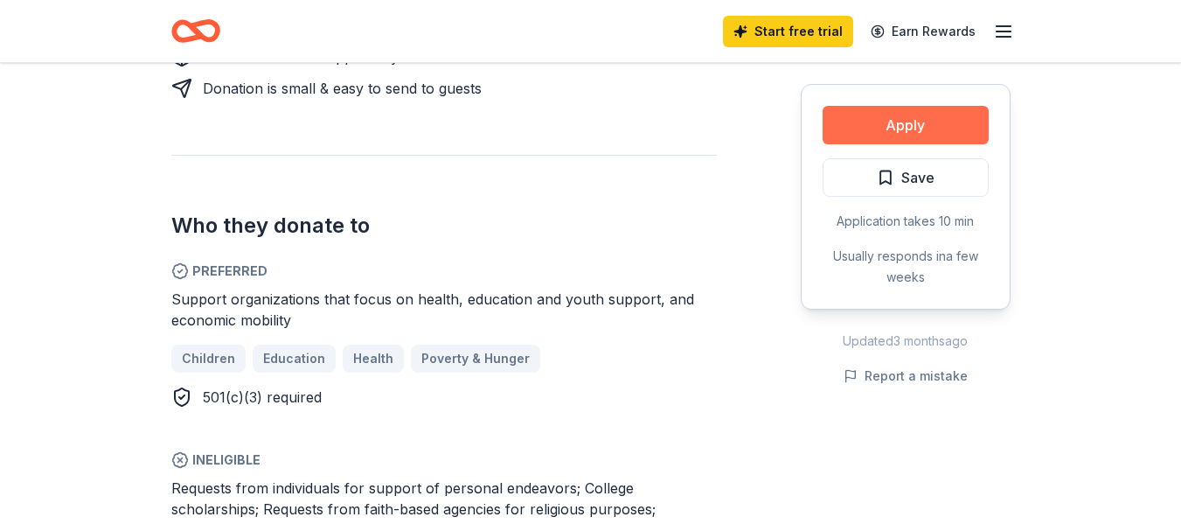
click at [905, 117] on button "Apply" at bounding box center [906, 125] width 166 height 38
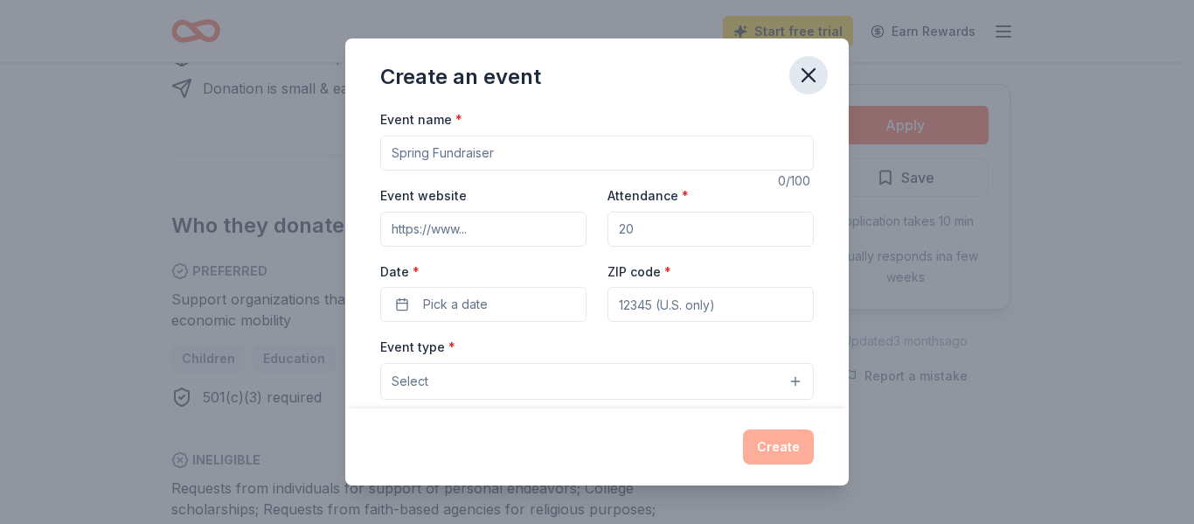
click at [811, 72] on icon "button" at bounding box center [809, 75] width 12 height 12
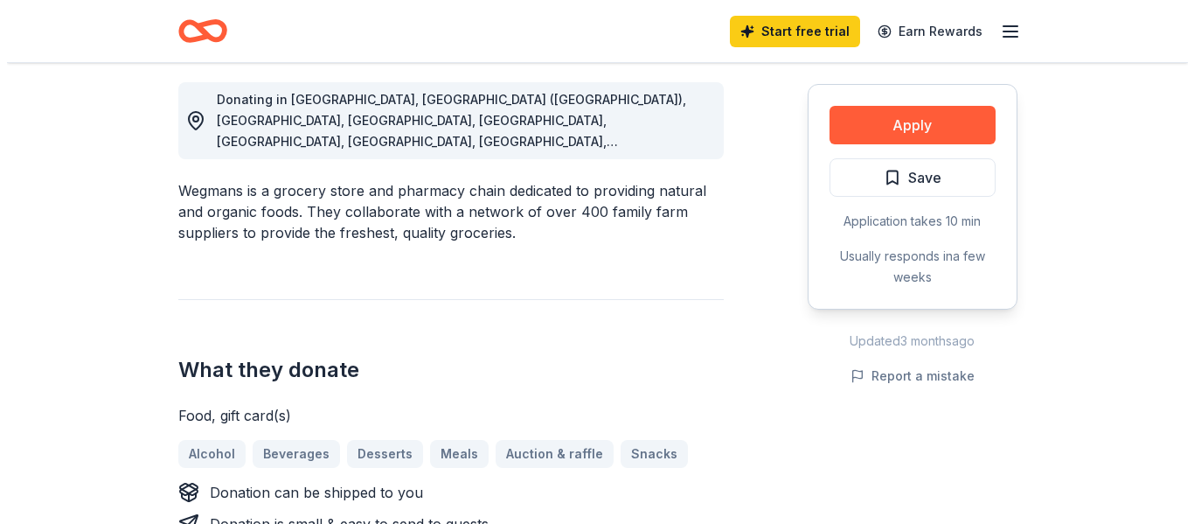
scroll to position [916, 0]
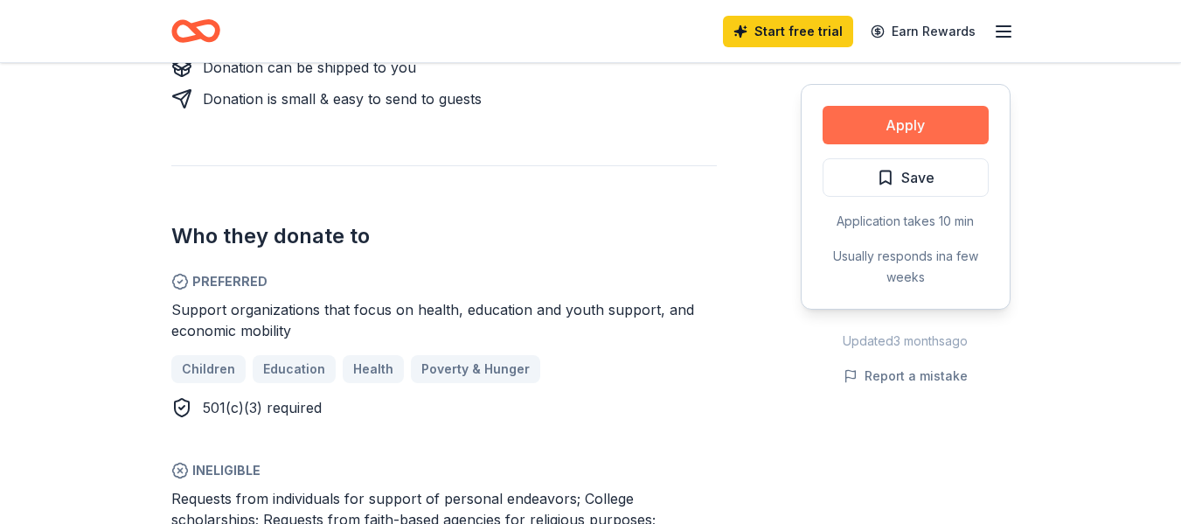
click at [921, 115] on button "Apply" at bounding box center [906, 125] width 166 height 38
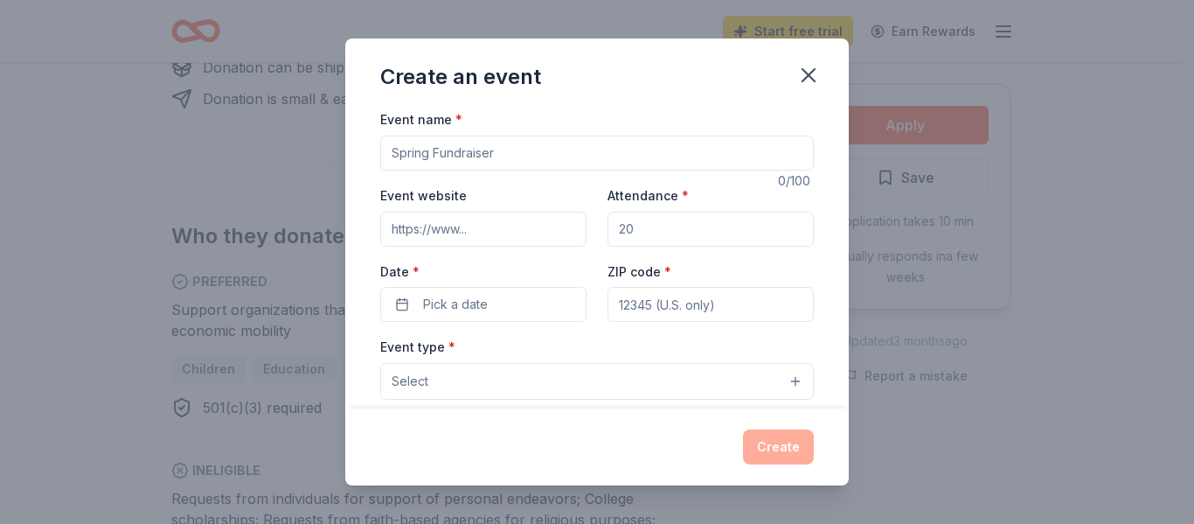
click at [447, 158] on input "Event name *" at bounding box center [597, 153] width 434 height 35
type input "bingo night"
click at [646, 214] on input "Attendance *" at bounding box center [711, 229] width 206 height 35
type input "350"
click at [468, 301] on span "Pick a date" at bounding box center [455, 304] width 65 height 21
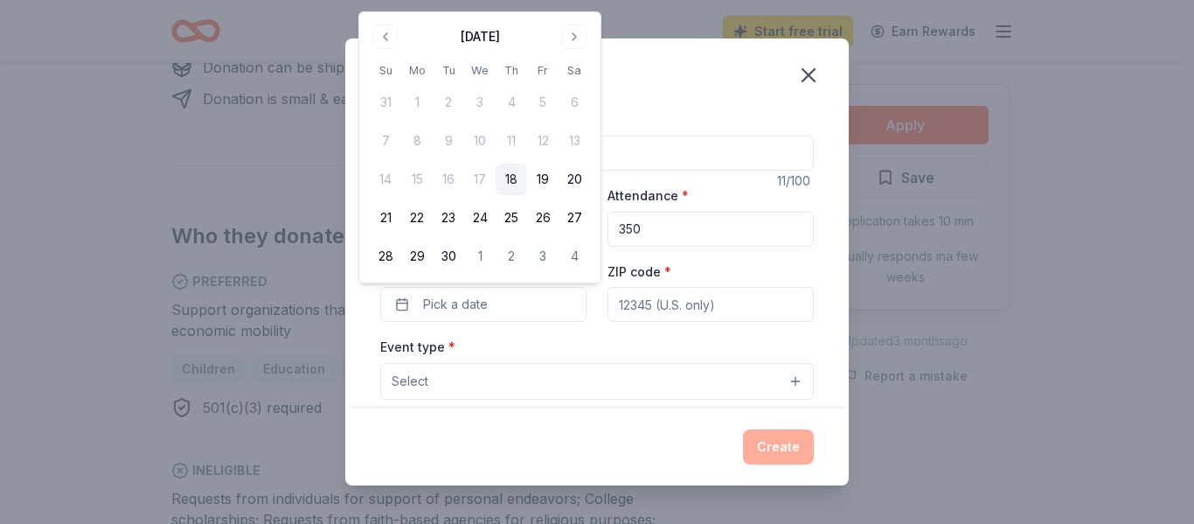
click at [575, 20] on div "September 2025 Su Mo Tu We Th Fr Sa 31 1 2 3 4 5 6 7 8 9 10 11 12 13 14 15 16 1…" at bounding box center [479, 147] width 241 height 270
click at [577, 28] on button "Go to next month" at bounding box center [574, 36] width 24 height 24
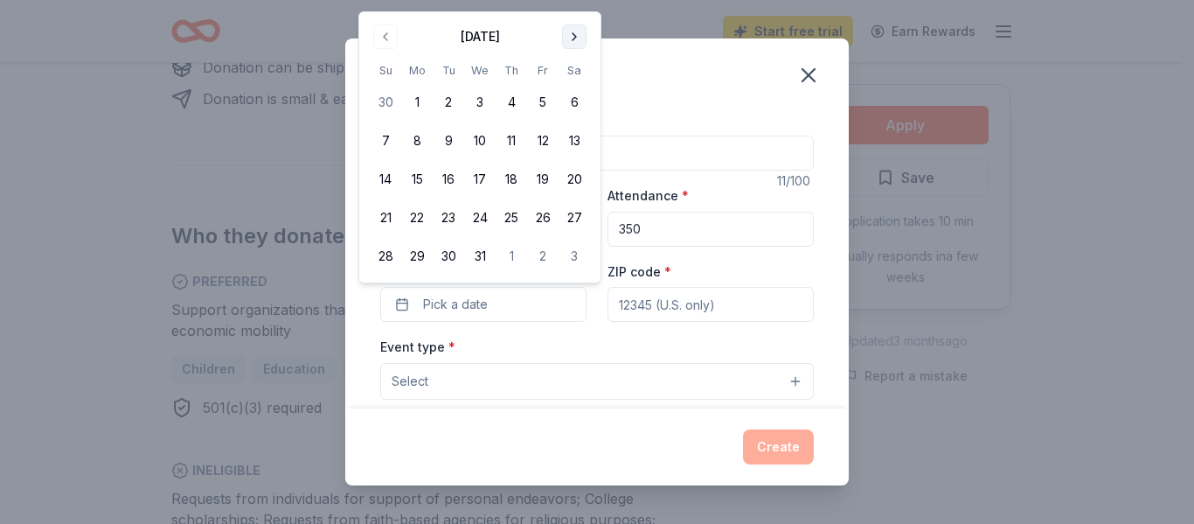
click at [576, 24] on button "Go to next month" at bounding box center [574, 36] width 24 height 24
click at [539, 221] on button "23" at bounding box center [542, 217] width 31 height 31
click at [686, 305] on input "ZIP code *" at bounding box center [711, 304] width 206 height 35
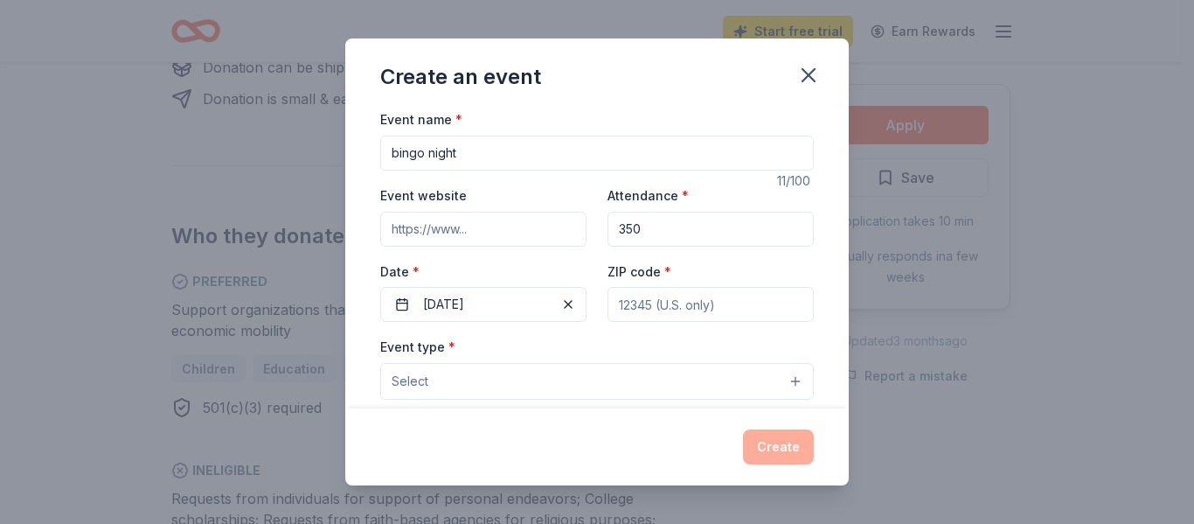
type input "10701"
type input "250 Yonkers Avenue"
type input "Apt 2D"
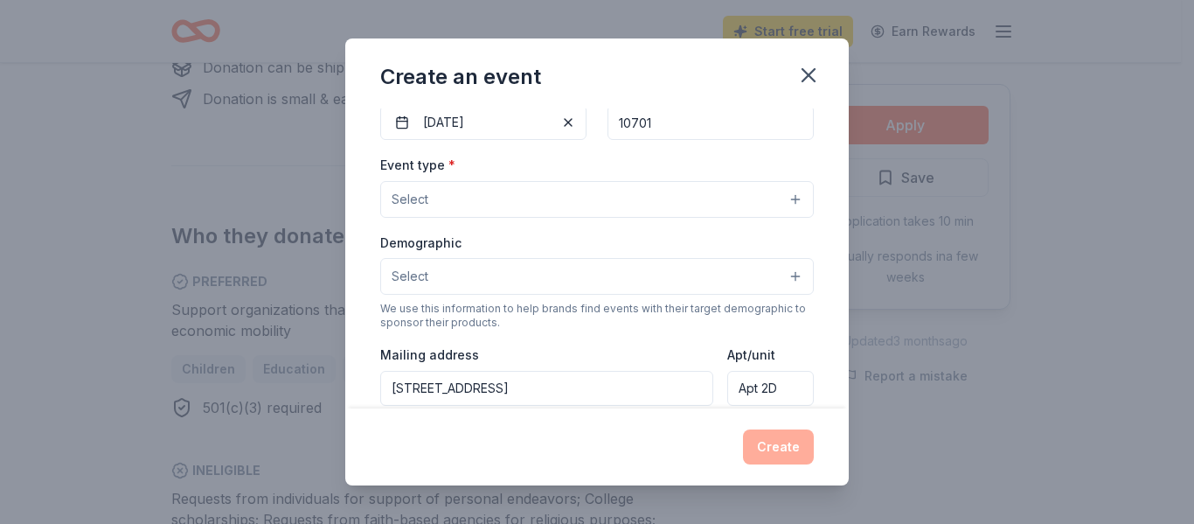
scroll to position [185, 0]
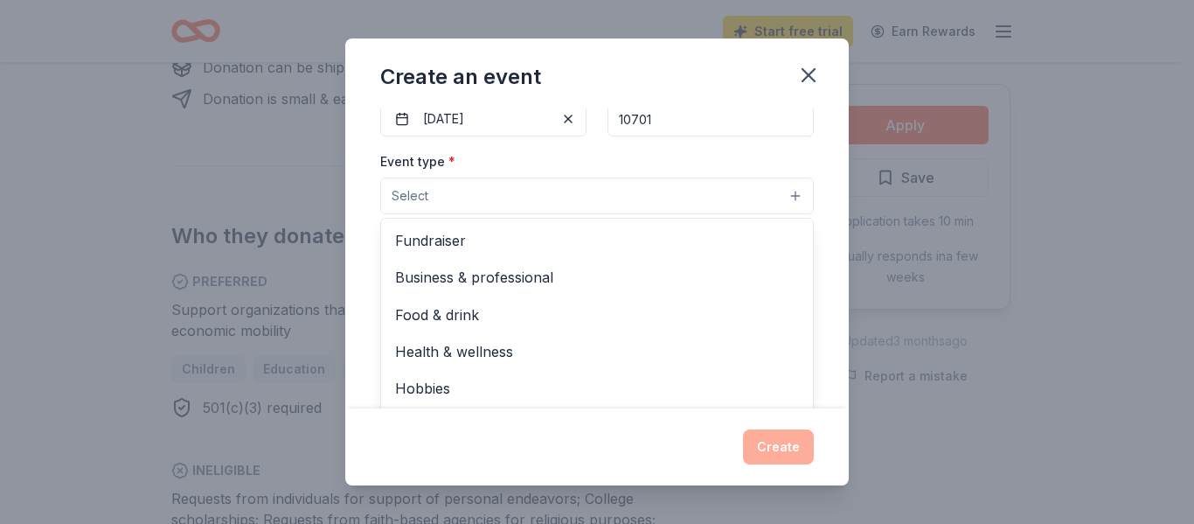
click at [709, 206] on button "Select" at bounding box center [597, 195] width 434 height 37
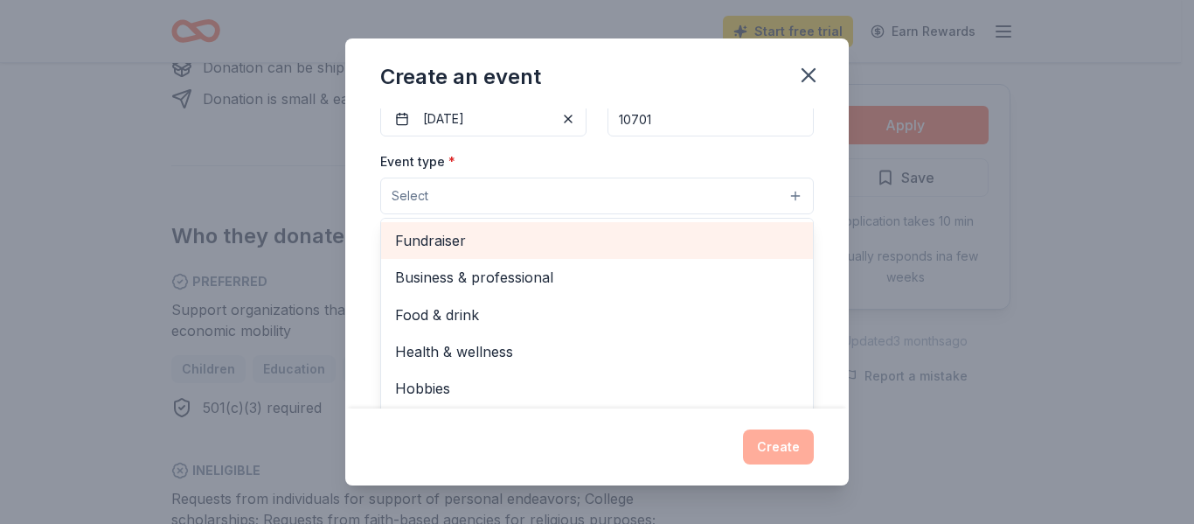
click at [634, 241] on span "Fundraiser" at bounding box center [597, 240] width 404 height 23
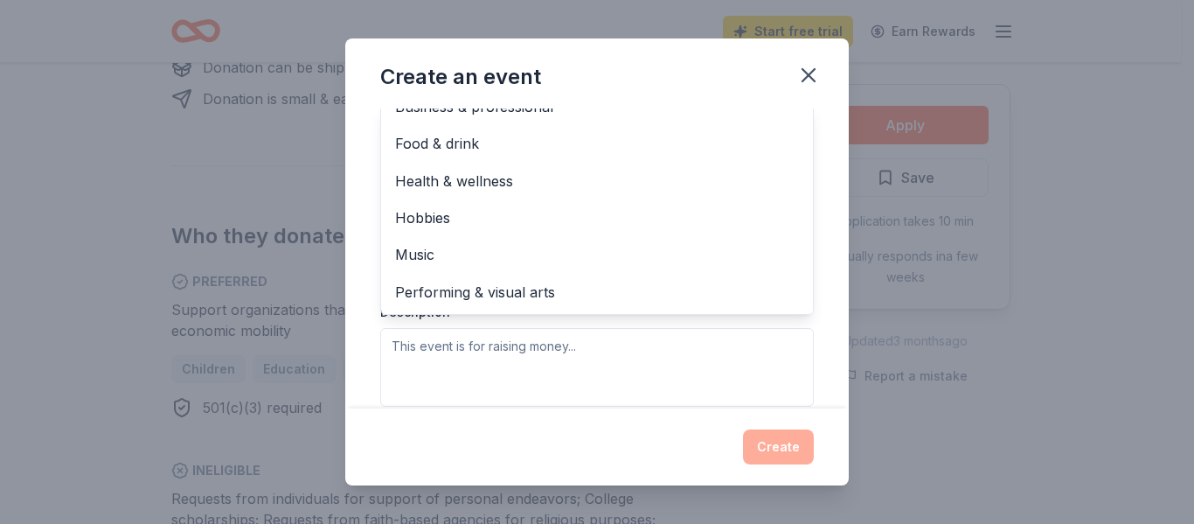
scroll to position [275, 0]
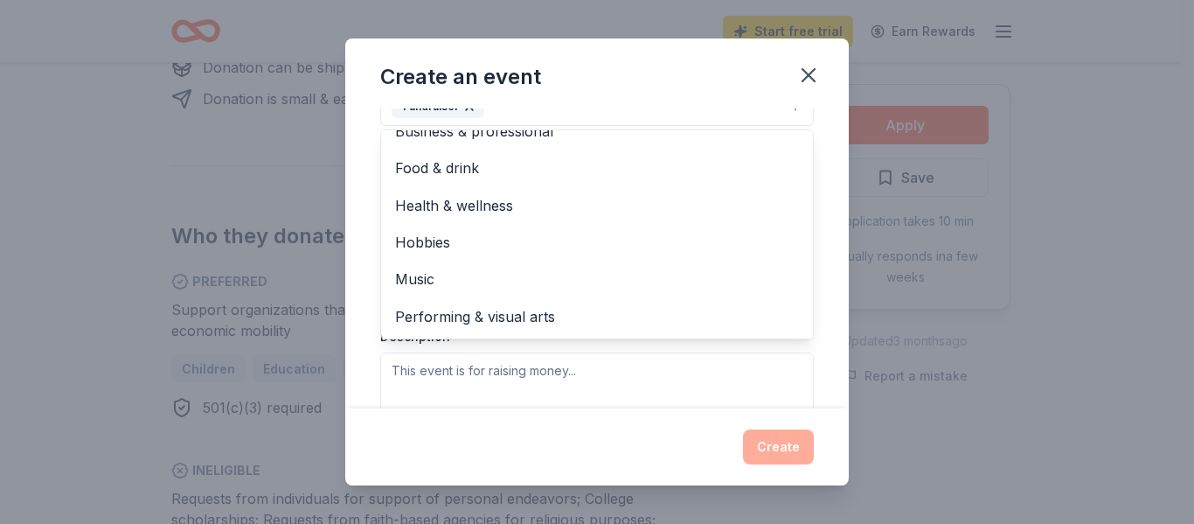
click at [800, 369] on div "Event type * Fundraiser Business & professional Food & drink Health & wellness …" at bounding box center [597, 245] width 434 height 370
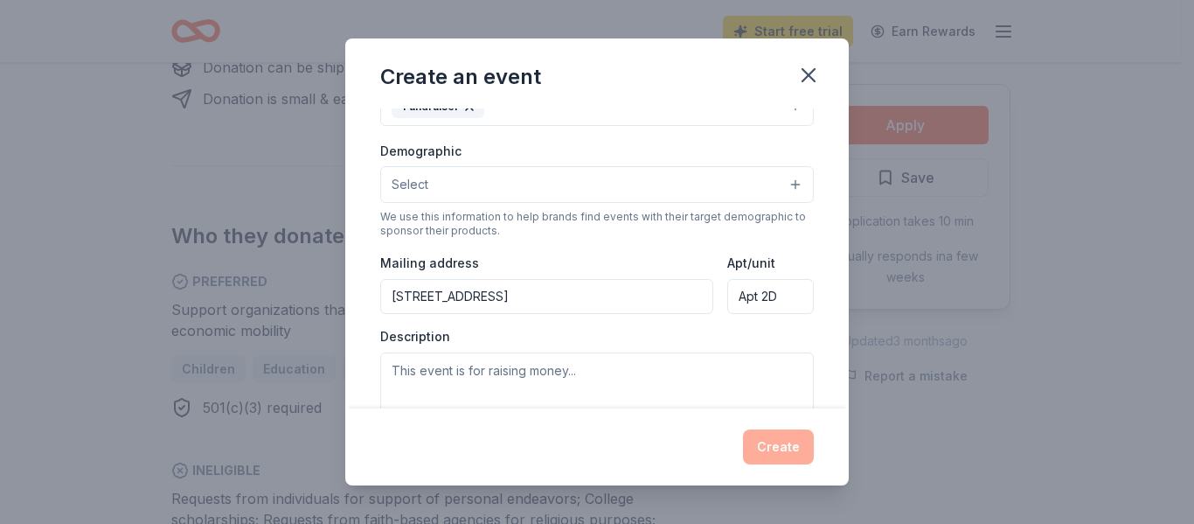
scroll to position [254, 0]
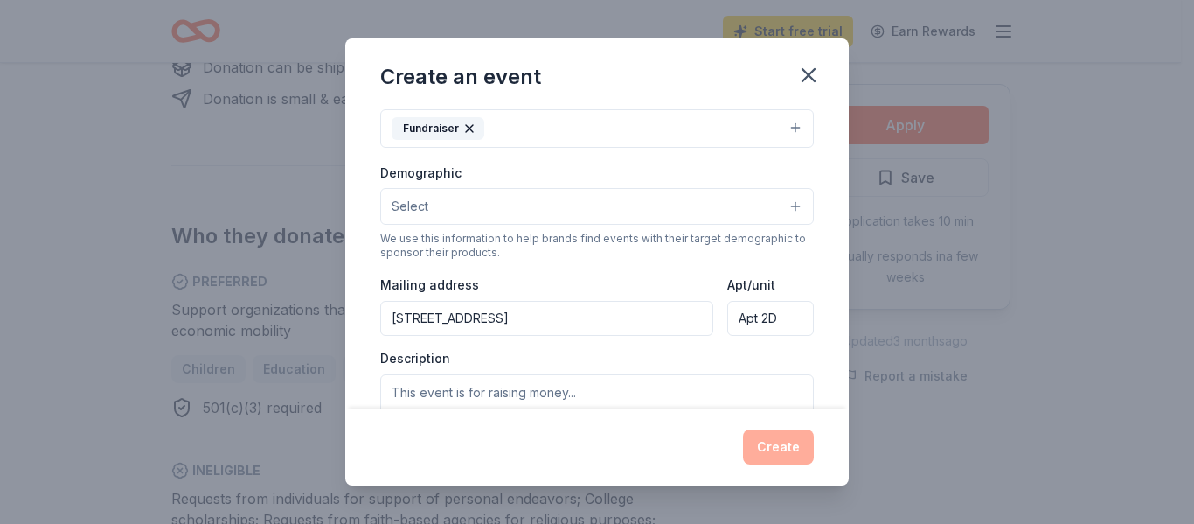
drag, startPoint x: 625, startPoint y: 317, endPoint x: 353, endPoint y: 327, distance: 272.1
click at [353, 327] on div "Event name * bingo night 11 /100 Event website Attendance * 350 Date * 01/23/20…" at bounding box center [597, 257] width 504 height 299
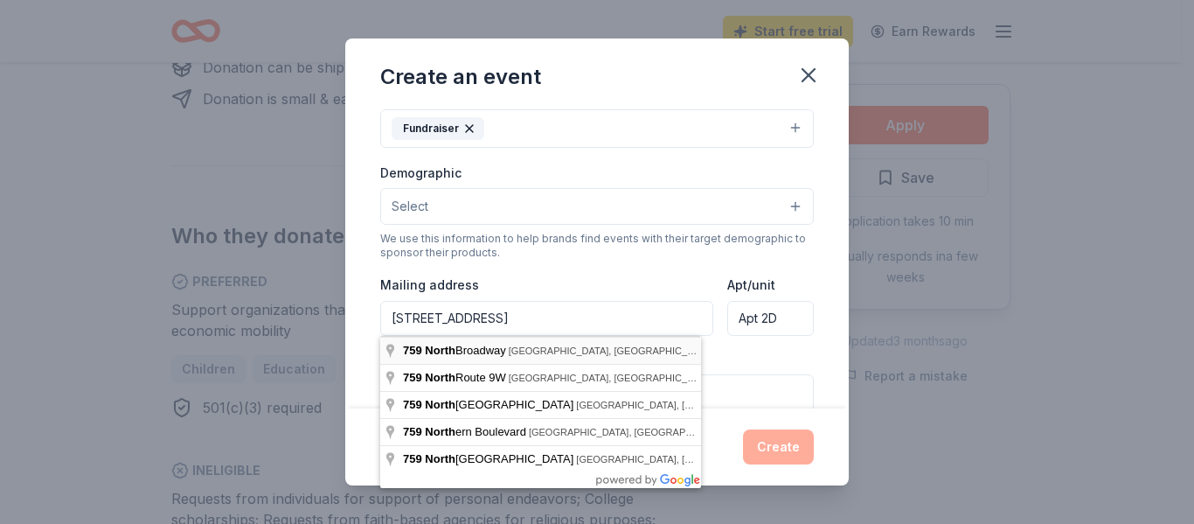
type input "759 North Broadway, Yonkers, NY, 10701"
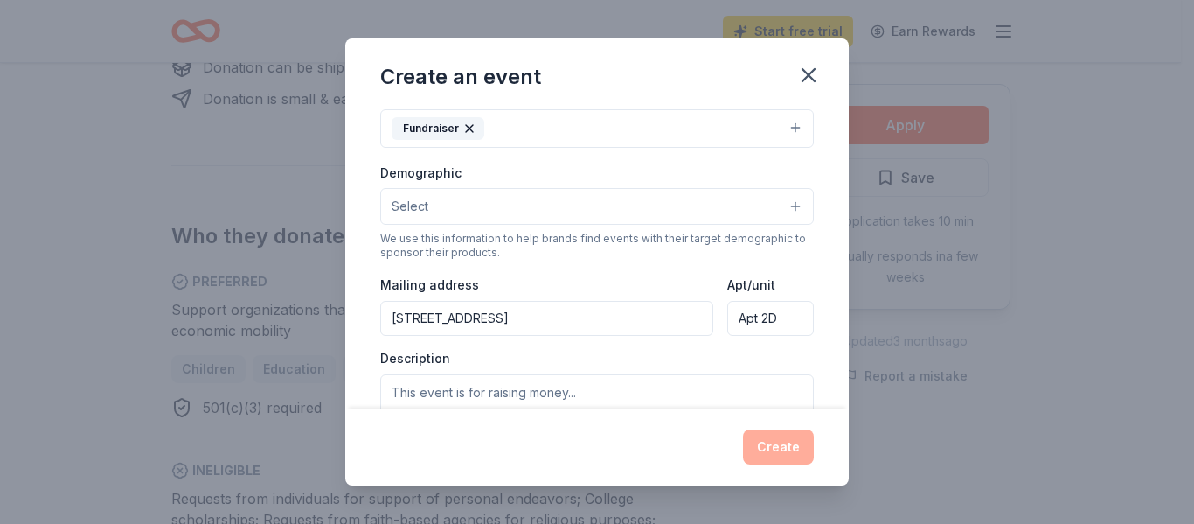
drag, startPoint x: 775, startPoint y: 319, endPoint x: 723, endPoint y: 323, distance: 51.8
click at [727, 323] on input "Apt 2D" at bounding box center [770, 318] width 87 height 35
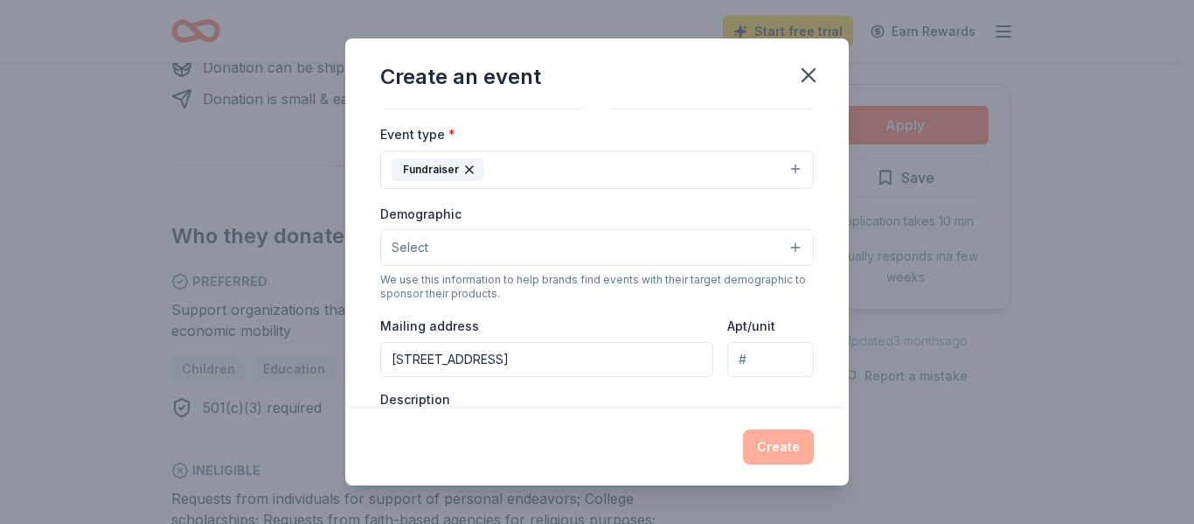
scroll to position [229, 0]
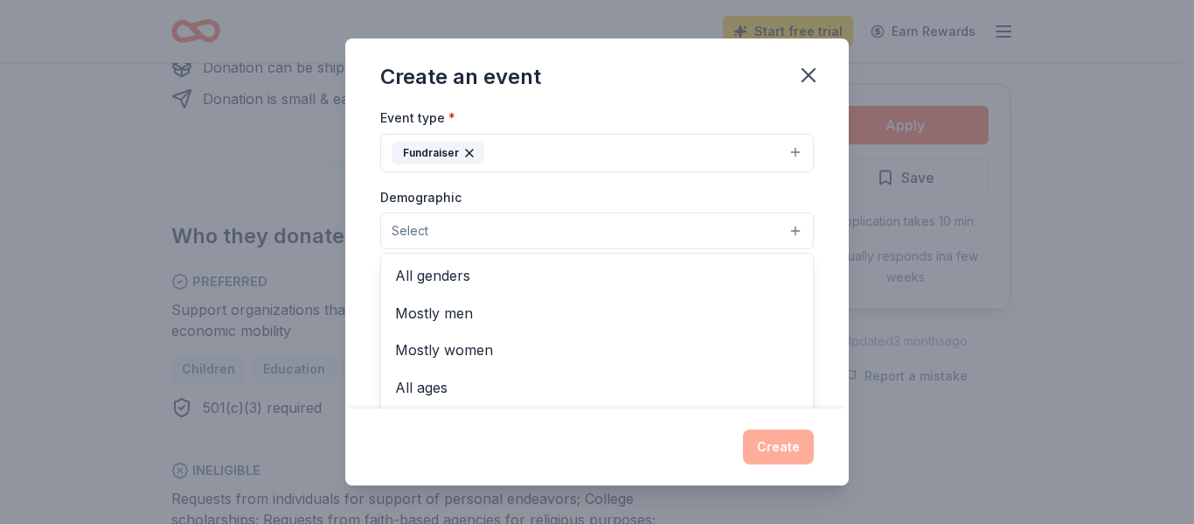
click at [571, 234] on button "Select" at bounding box center [597, 230] width 434 height 37
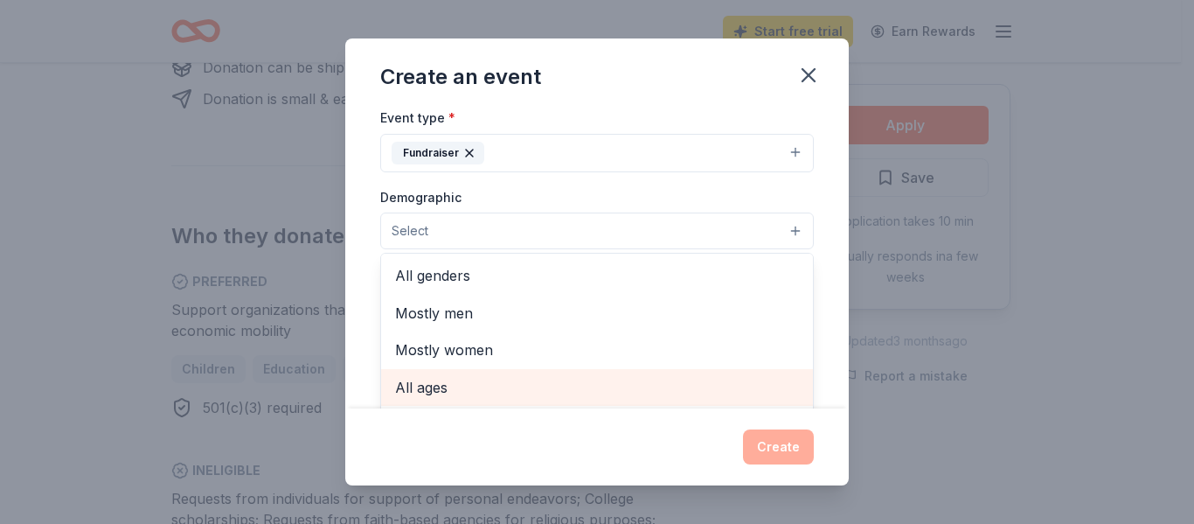
click at [554, 383] on span "All ages" at bounding box center [597, 387] width 404 height 23
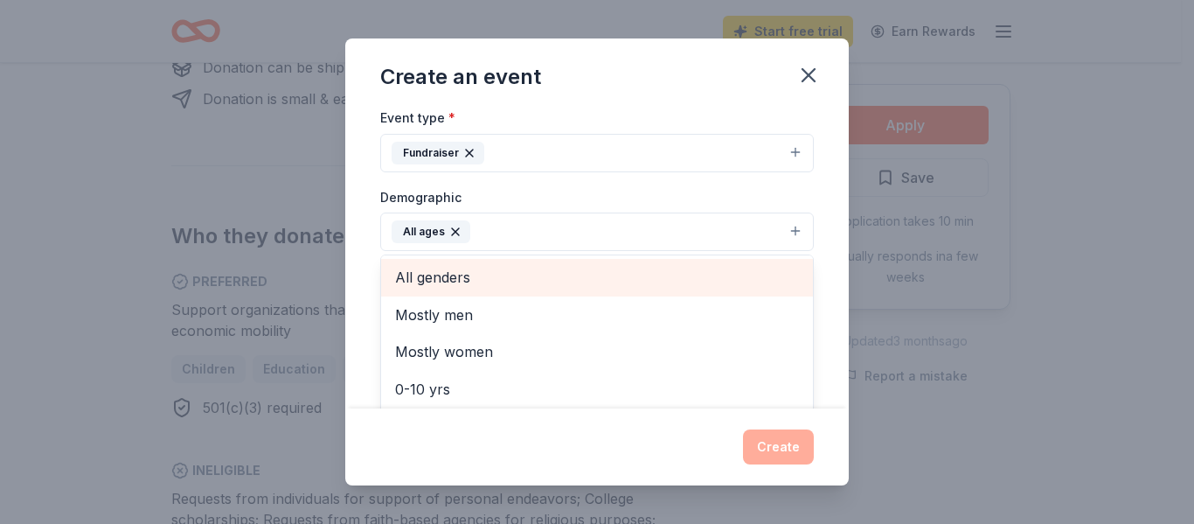
click at [511, 274] on span "All genders" at bounding box center [597, 277] width 404 height 23
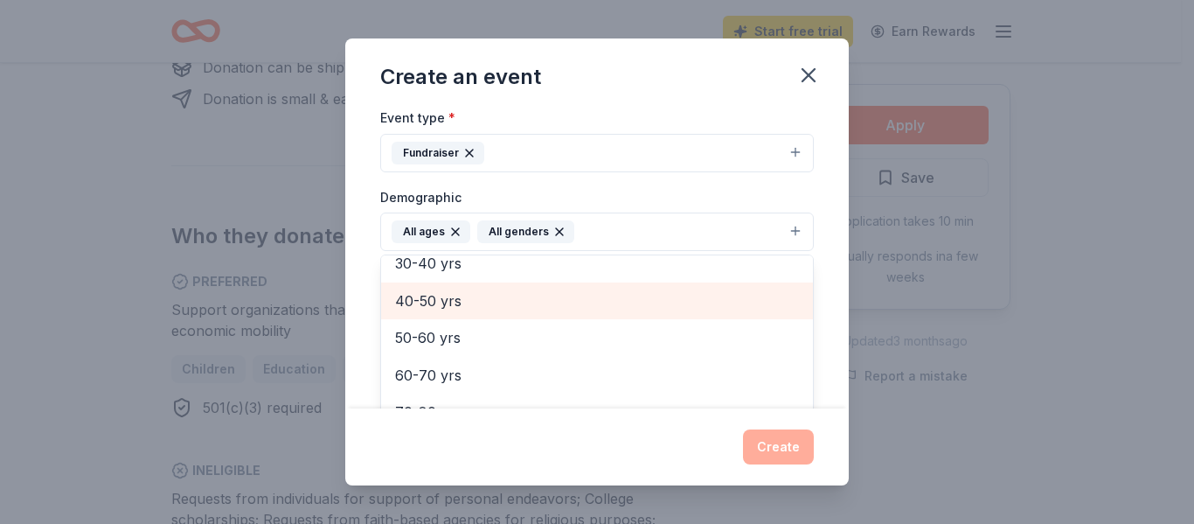
scroll to position [206, 0]
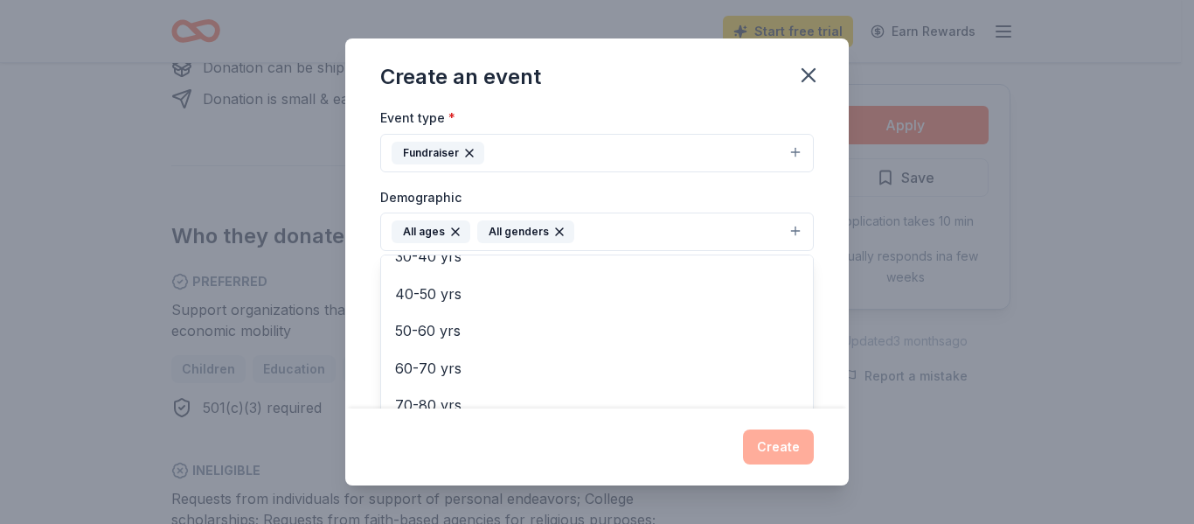
click at [814, 231] on div "Event name * bingo night 11 /100 Event website Attendance * 350 Date * 01/23/20…" at bounding box center [597, 257] width 504 height 299
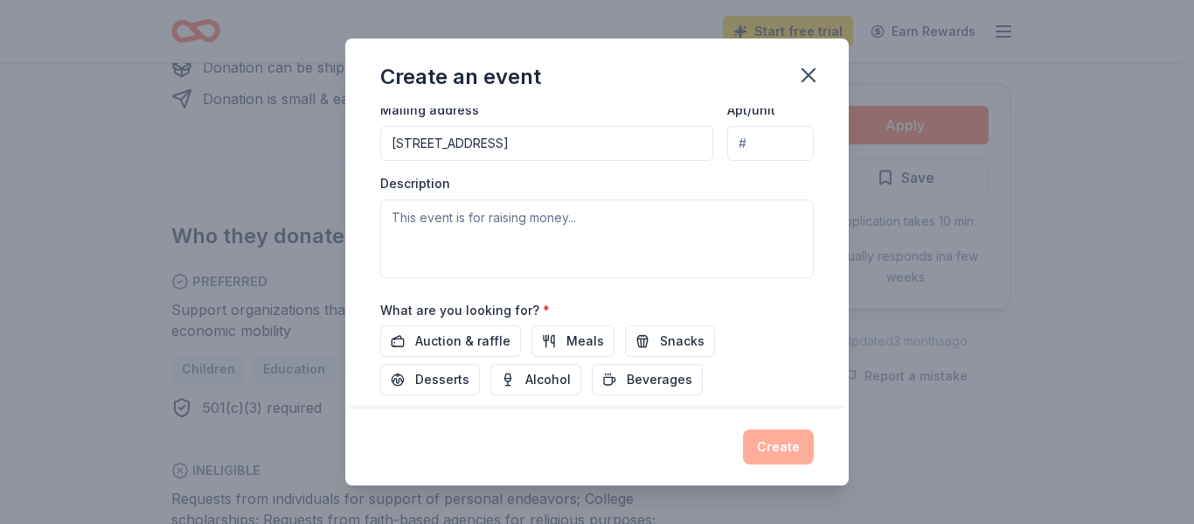
scroll to position [439, 0]
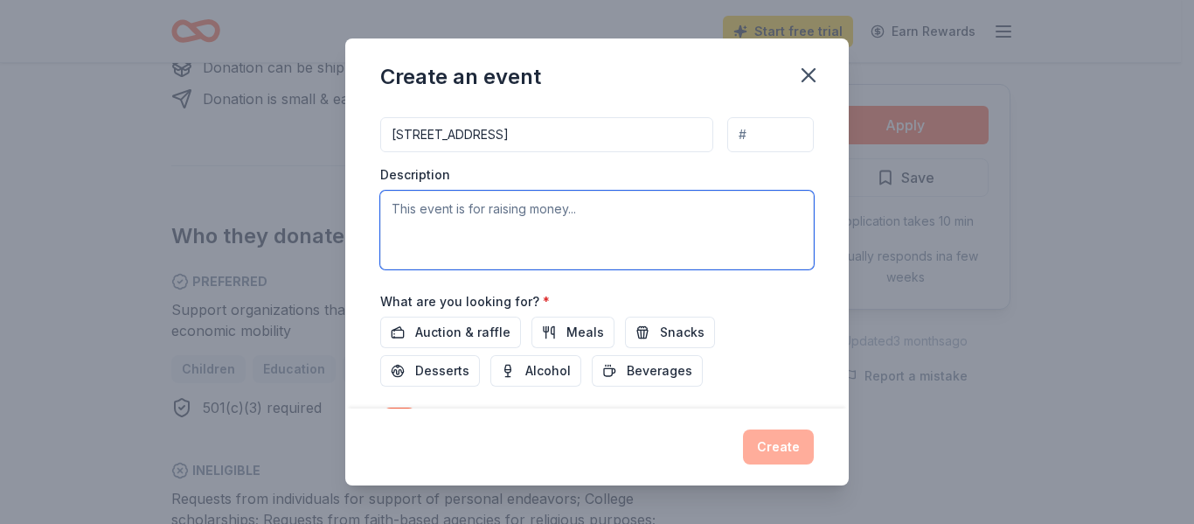
click at [625, 219] on textarea at bounding box center [597, 230] width 434 height 79
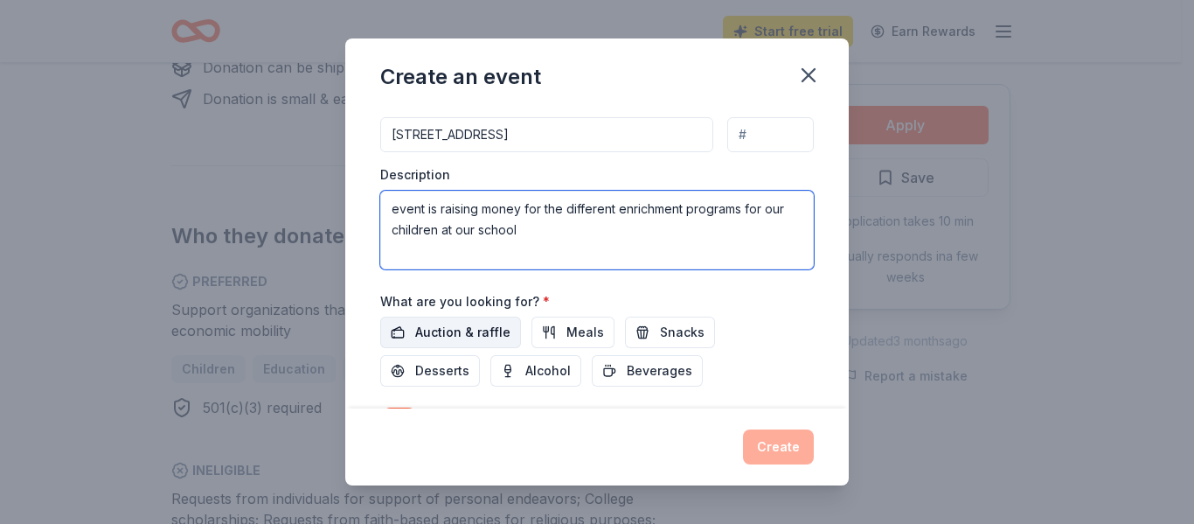
type textarea "event is raising money for the different enrichment programs for our children a…"
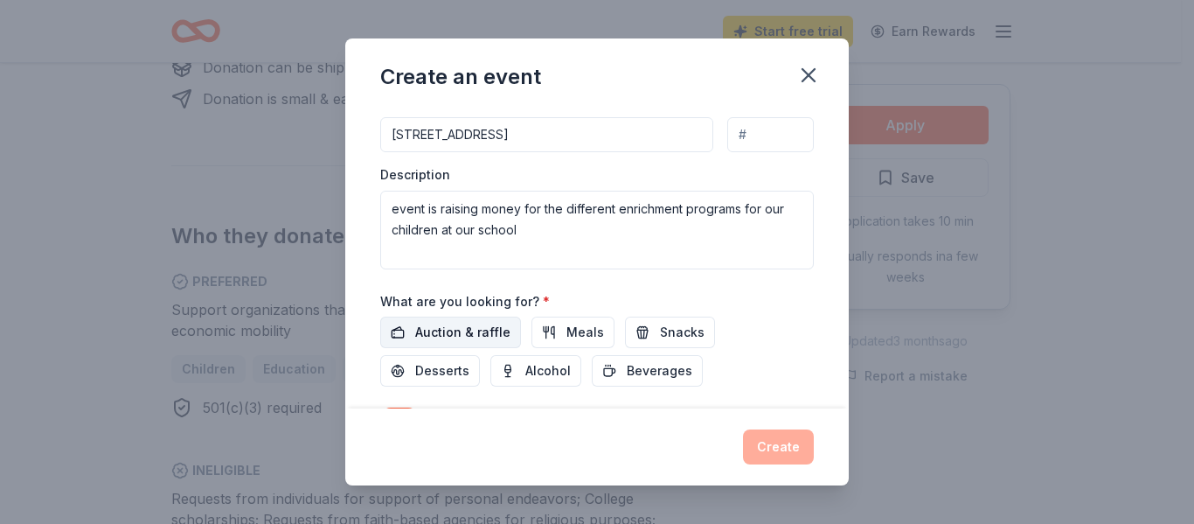
click at [475, 339] on span "Auction & raffle" at bounding box center [462, 332] width 95 height 21
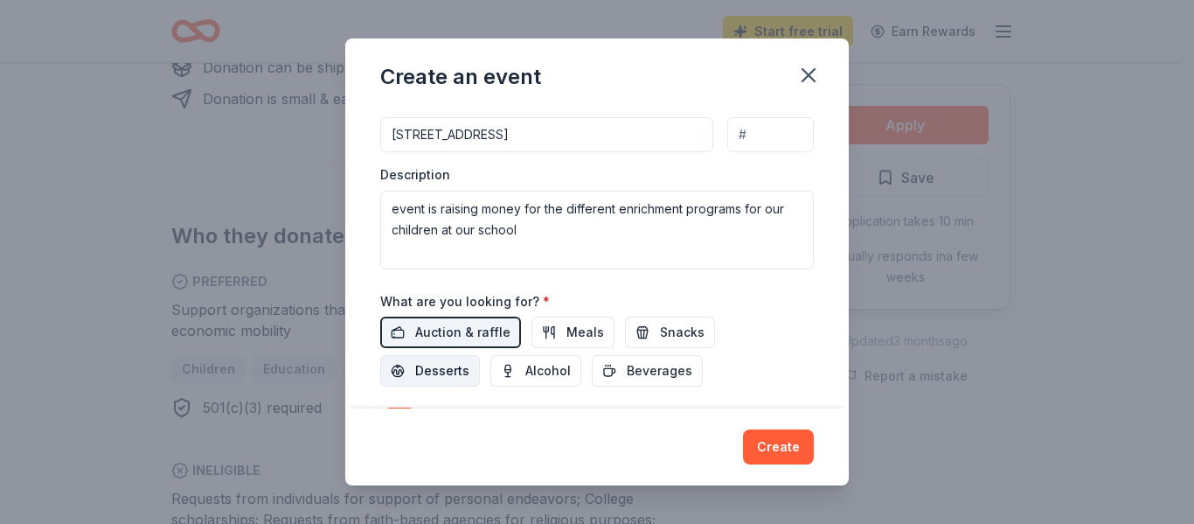
click at [421, 368] on span "Desserts" at bounding box center [442, 370] width 54 height 21
click at [645, 329] on button "Snacks" at bounding box center [670, 331] width 90 height 31
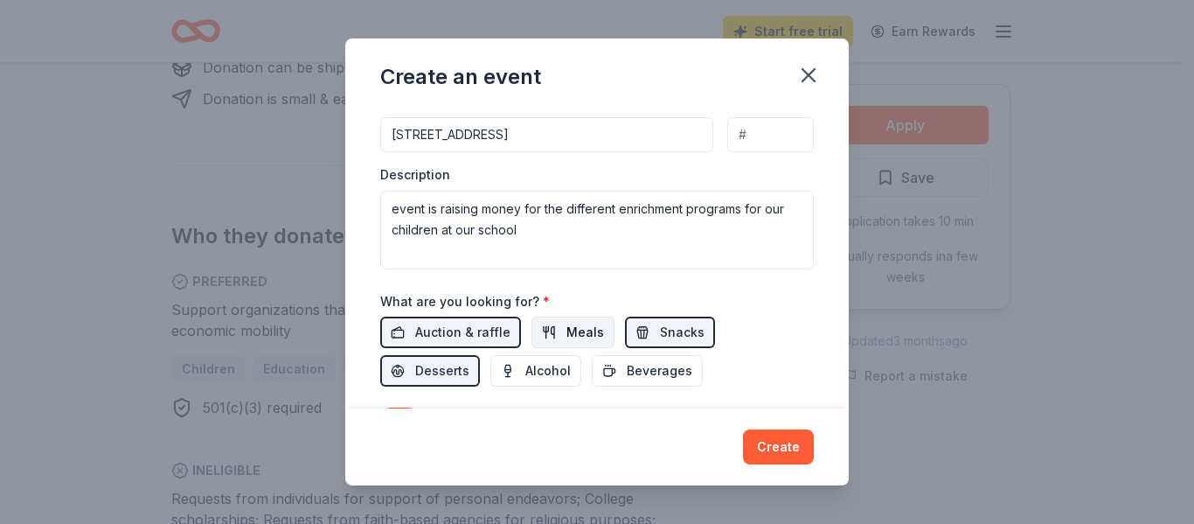
click at [587, 329] on span "Meals" at bounding box center [586, 332] width 38 height 21
click at [664, 370] on span "Beverages" at bounding box center [660, 370] width 66 height 21
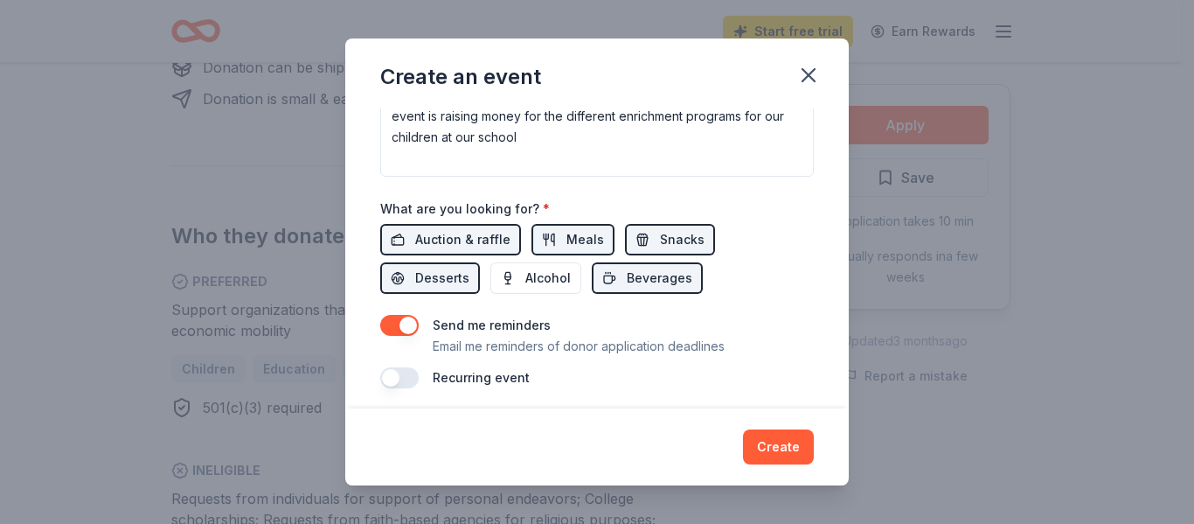
scroll to position [539, 0]
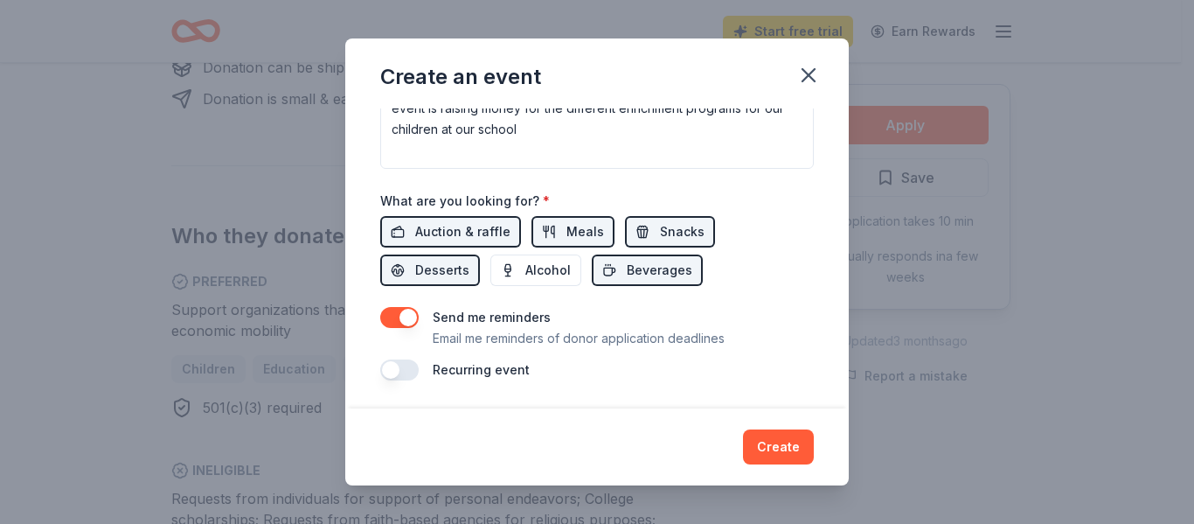
click at [417, 307] on div "Send me reminders Email me reminders of donor application deadlines" at bounding box center [597, 328] width 434 height 42
click at [407, 324] on button "button" at bounding box center [399, 317] width 38 height 21
click at [782, 444] on button "Create" at bounding box center [778, 446] width 71 height 35
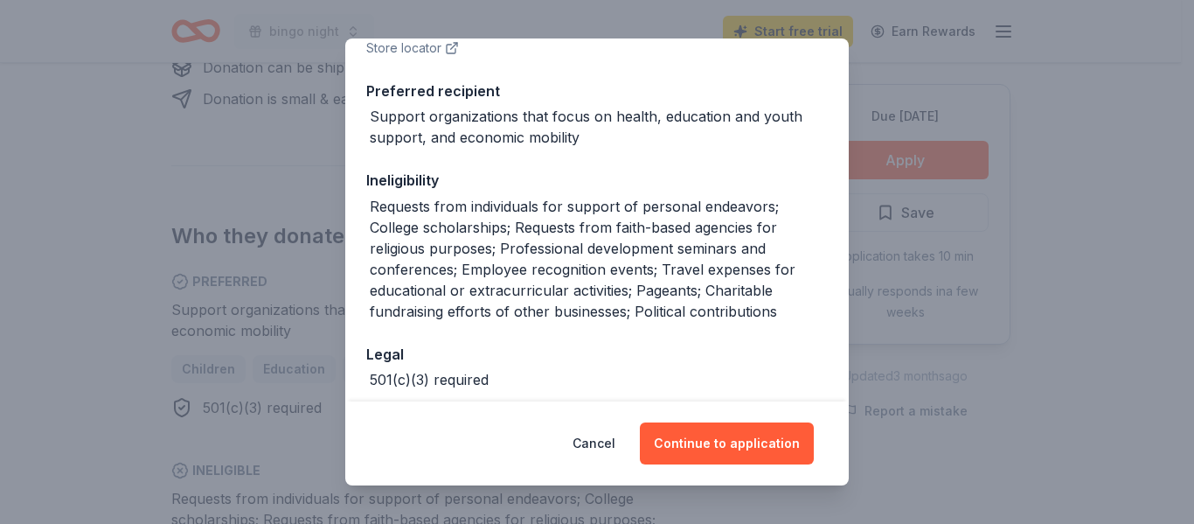
scroll to position [344, 0]
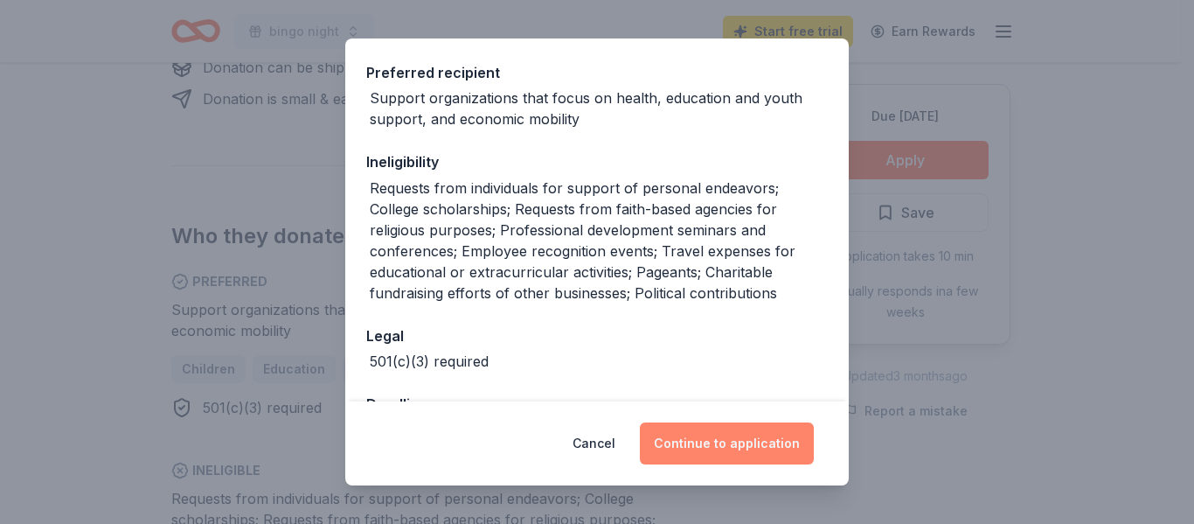
click at [761, 456] on button "Continue to application" at bounding box center [727, 443] width 174 height 42
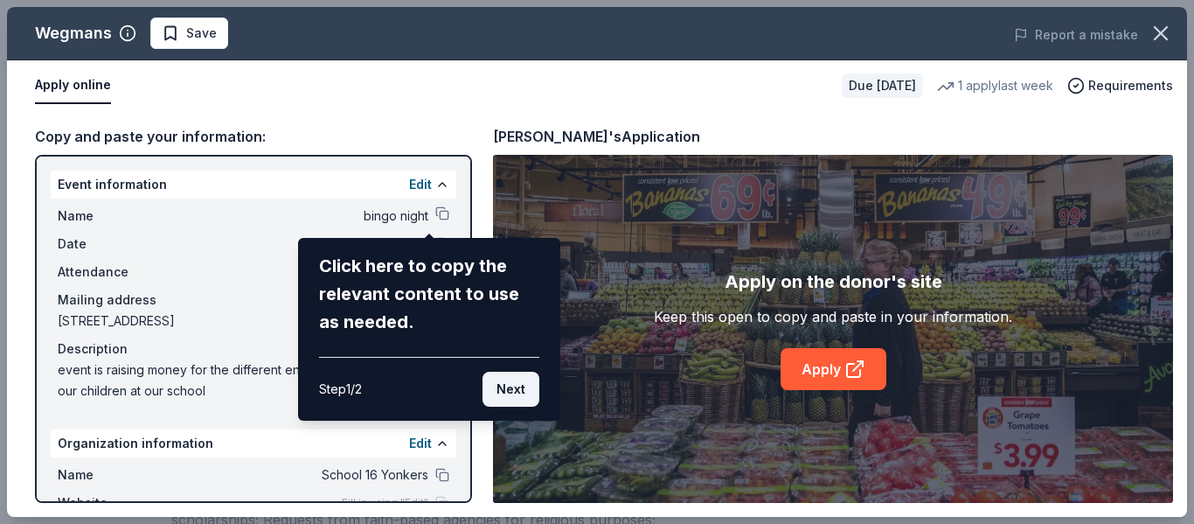
click at [503, 392] on button "Next" at bounding box center [511, 389] width 57 height 35
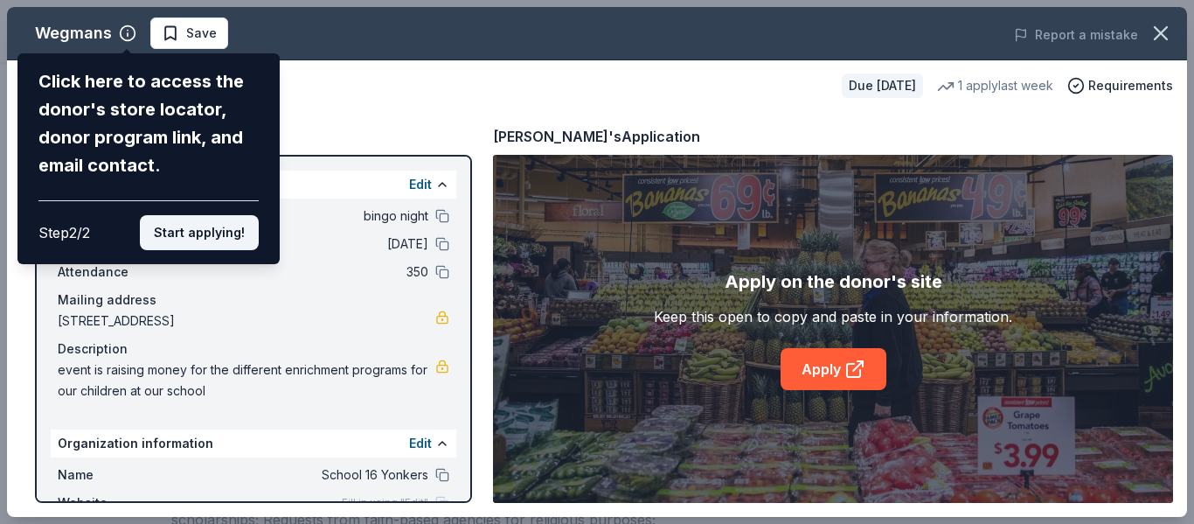
click at [221, 235] on button "Start applying!" at bounding box center [199, 232] width 119 height 35
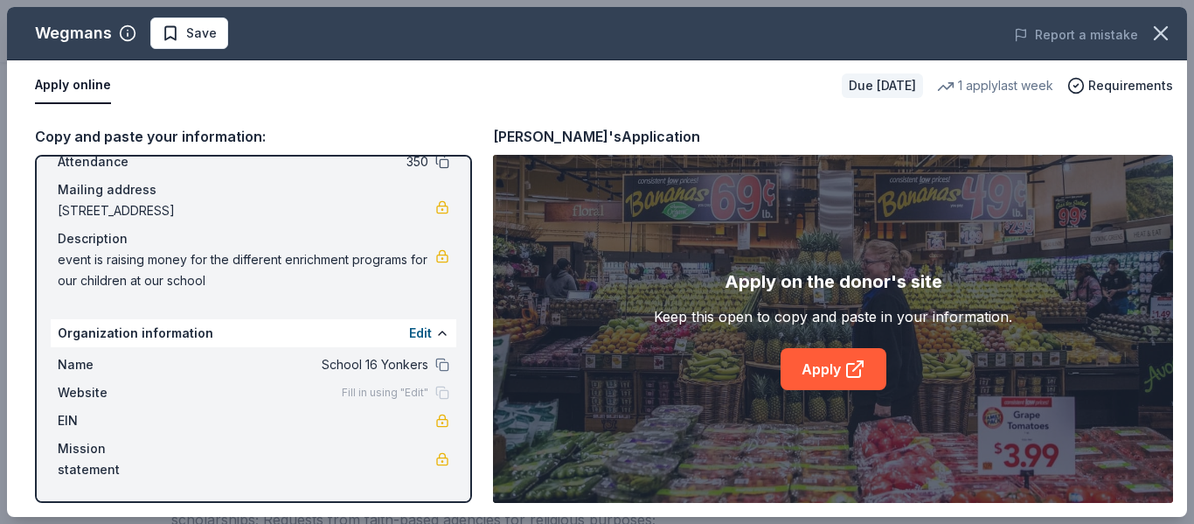
scroll to position [0, 0]
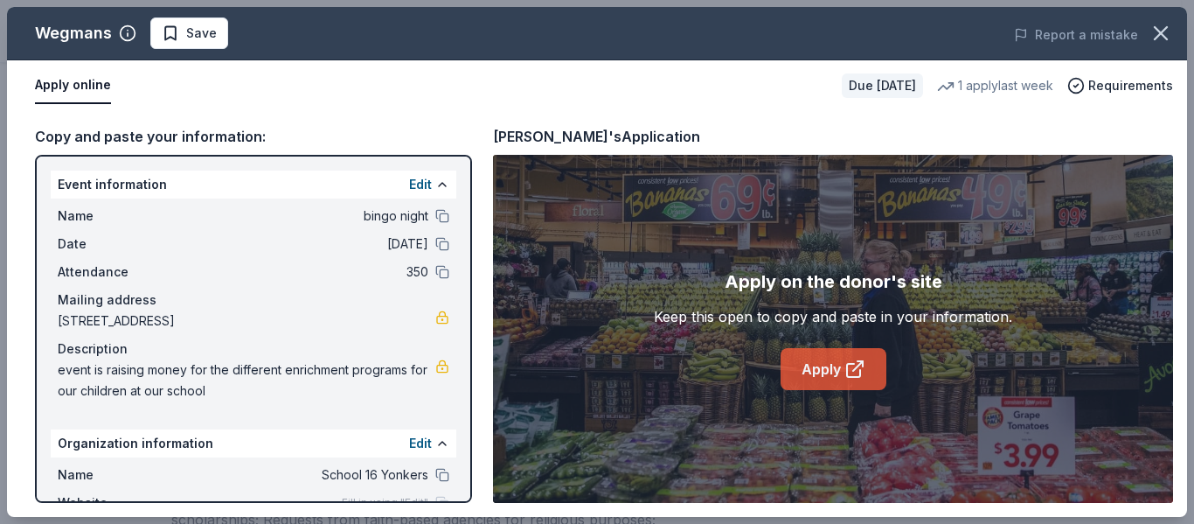
click at [844, 358] on link "Apply" at bounding box center [834, 369] width 106 height 42
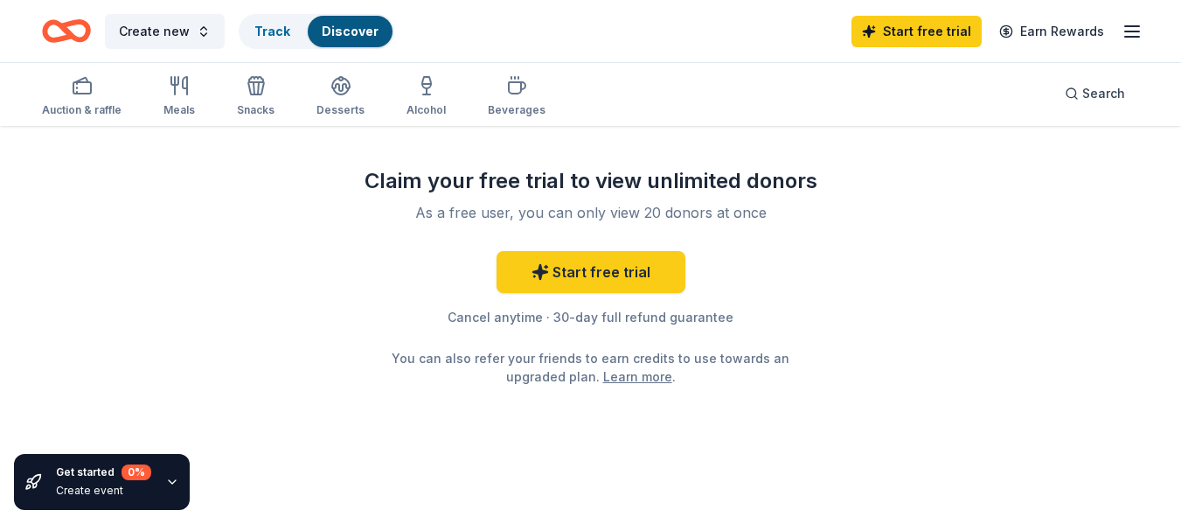
scroll to position [1798, 0]
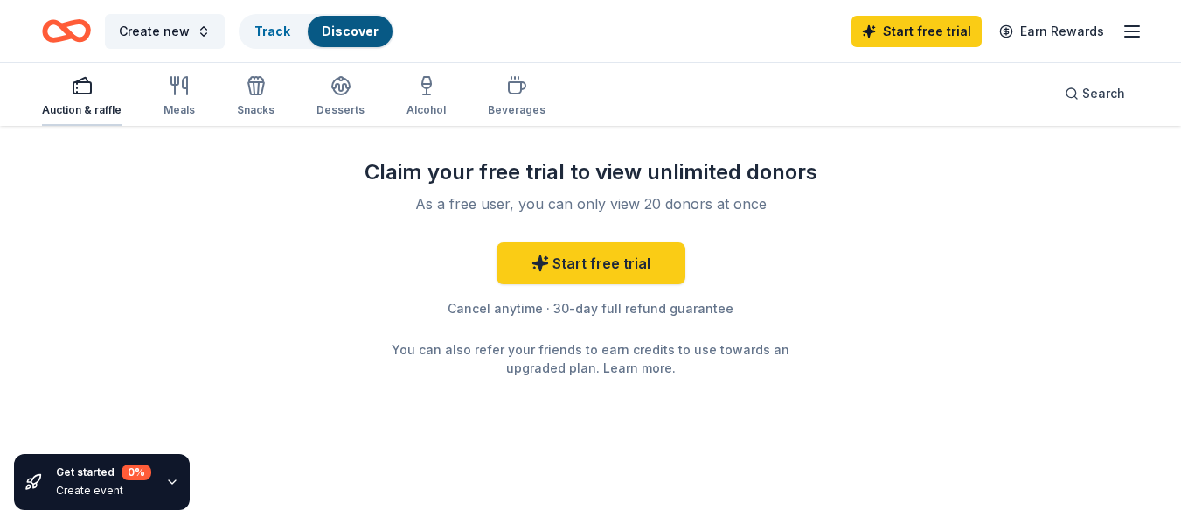
click at [70, 109] on div "Auction & raffle" at bounding box center [82, 110] width 80 height 14
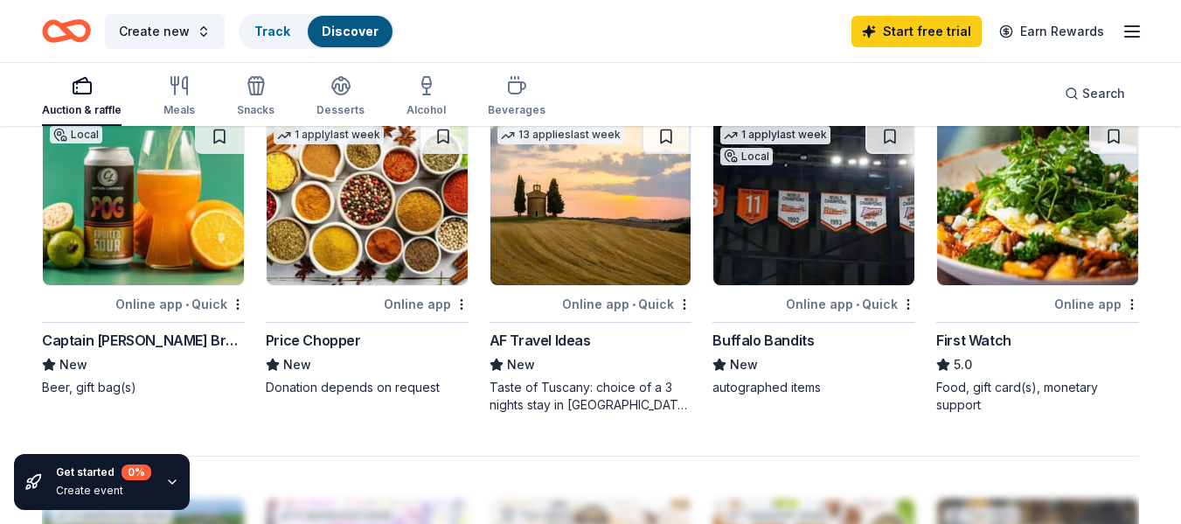
scroll to position [1203, 0]
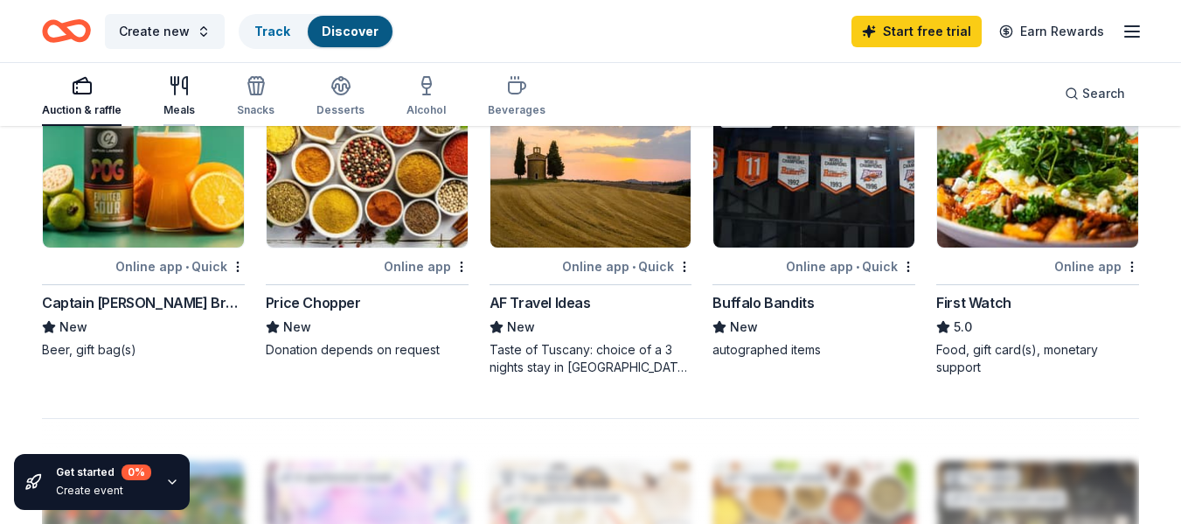
click at [189, 97] on div "Meals" at bounding box center [178, 96] width 31 height 42
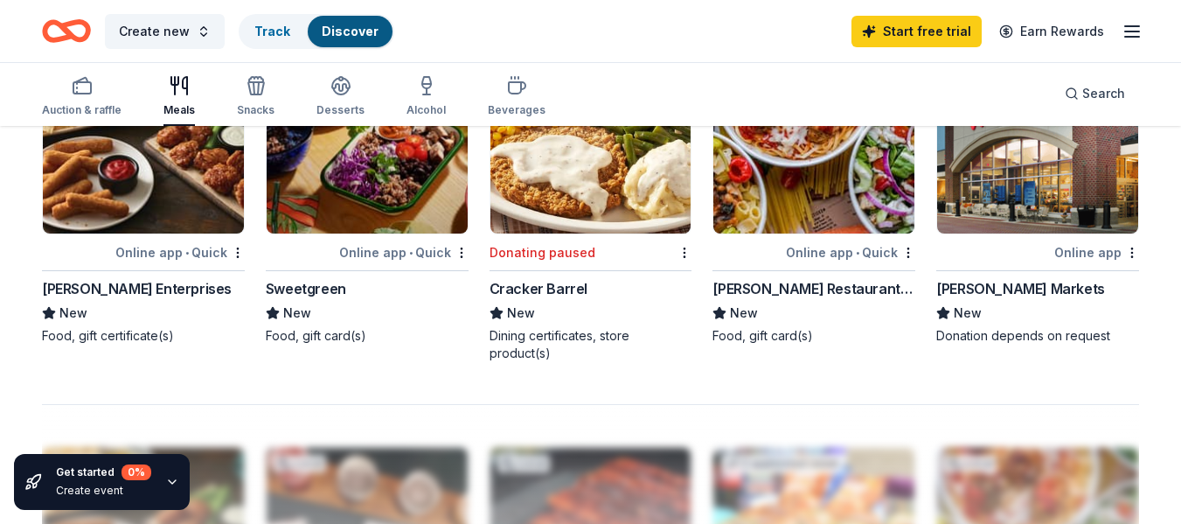
scroll to position [1224, 0]
